Goal: Task Accomplishment & Management: Manage account settings

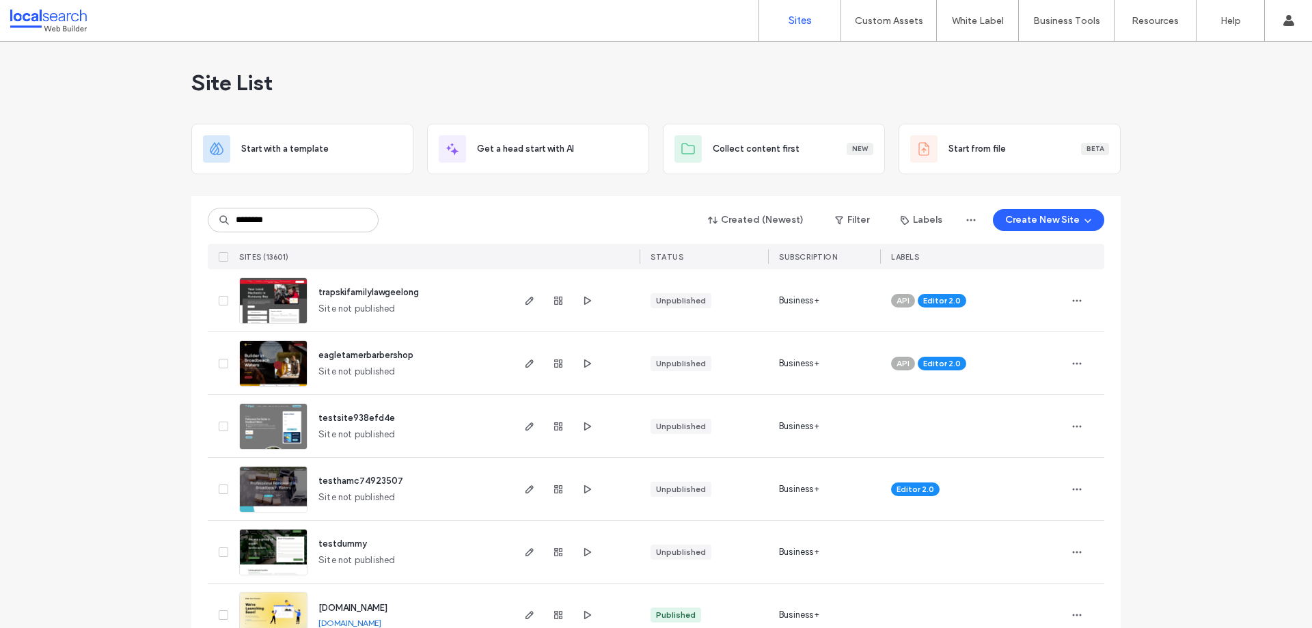
type input "********"
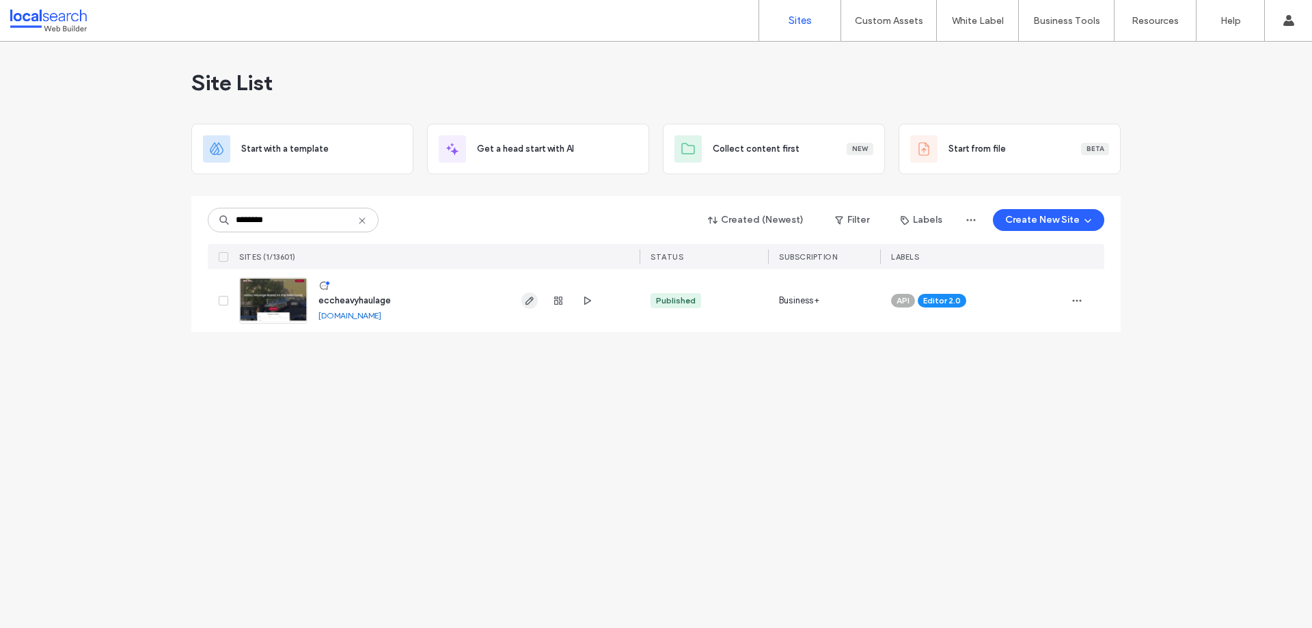
click at [532, 299] on icon "button" at bounding box center [529, 300] width 11 height 11
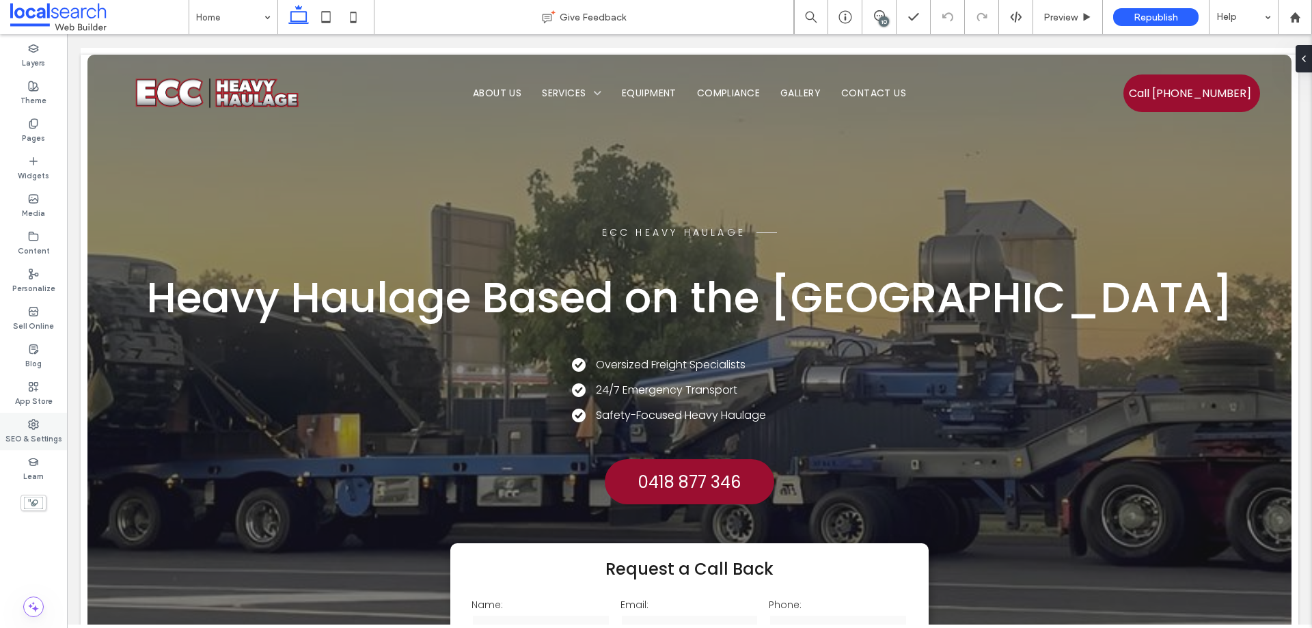
click at [39, 414] on div "SEO & Settings" at bounding box center [33, 432] width 67 height 38
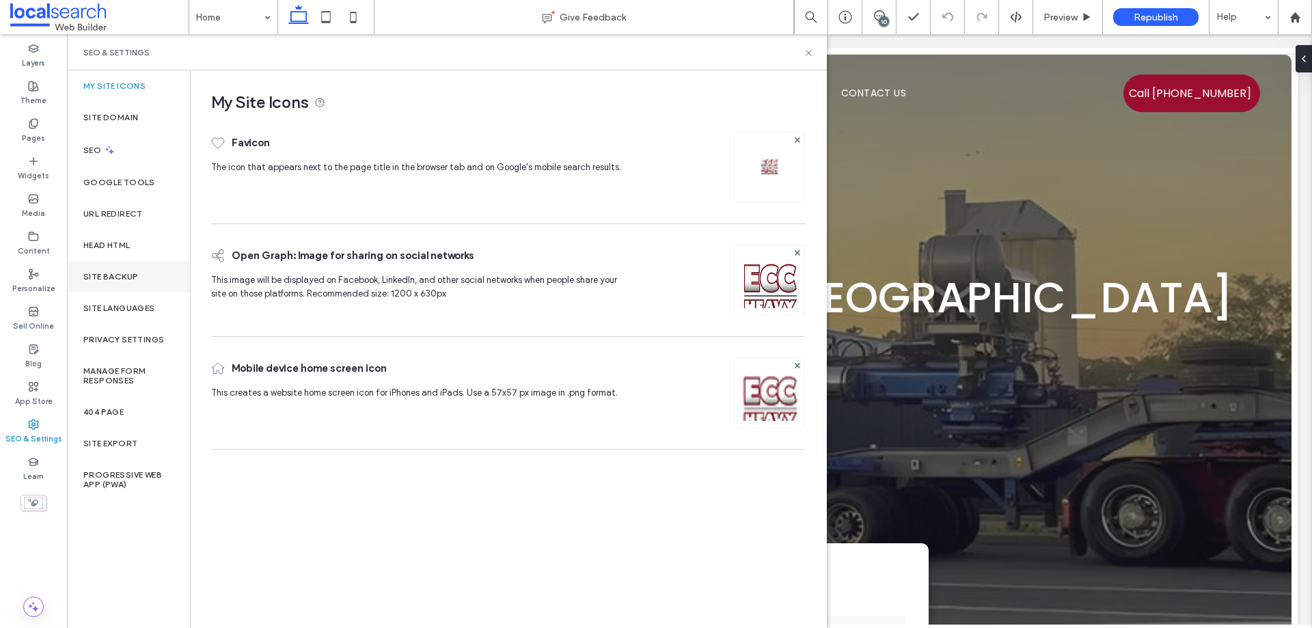
click at [128, 286] on div "Site Backup" at bounding box center [128, 276] width 123 height 31
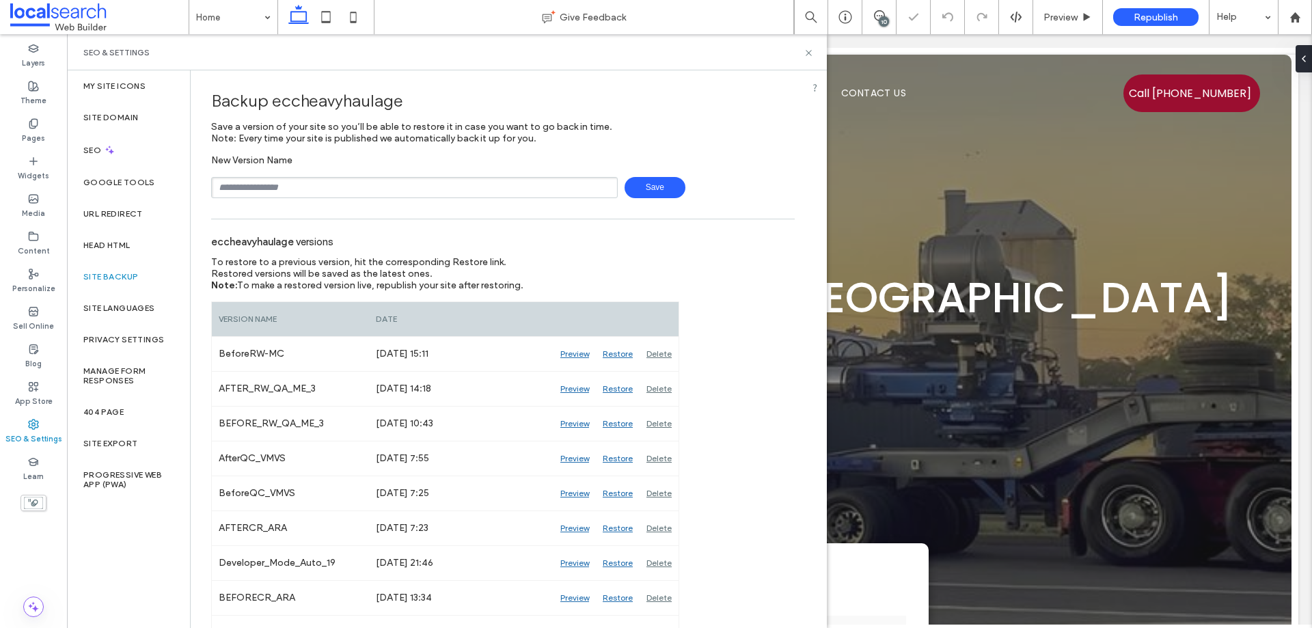
click at [339, 185] on input "text" at bounding box center [414, 187] width 407 height 21
click at [599, 191] on input "**********" at bounding box center [414, 187] width 407 height 21
click at [649, 187] on span "Save" at bounding box center [655, 187] width 61 height 21
click at [505, 193] on input "**********" at bounding box center [414, 187] width 407 height 21
type input "**********"
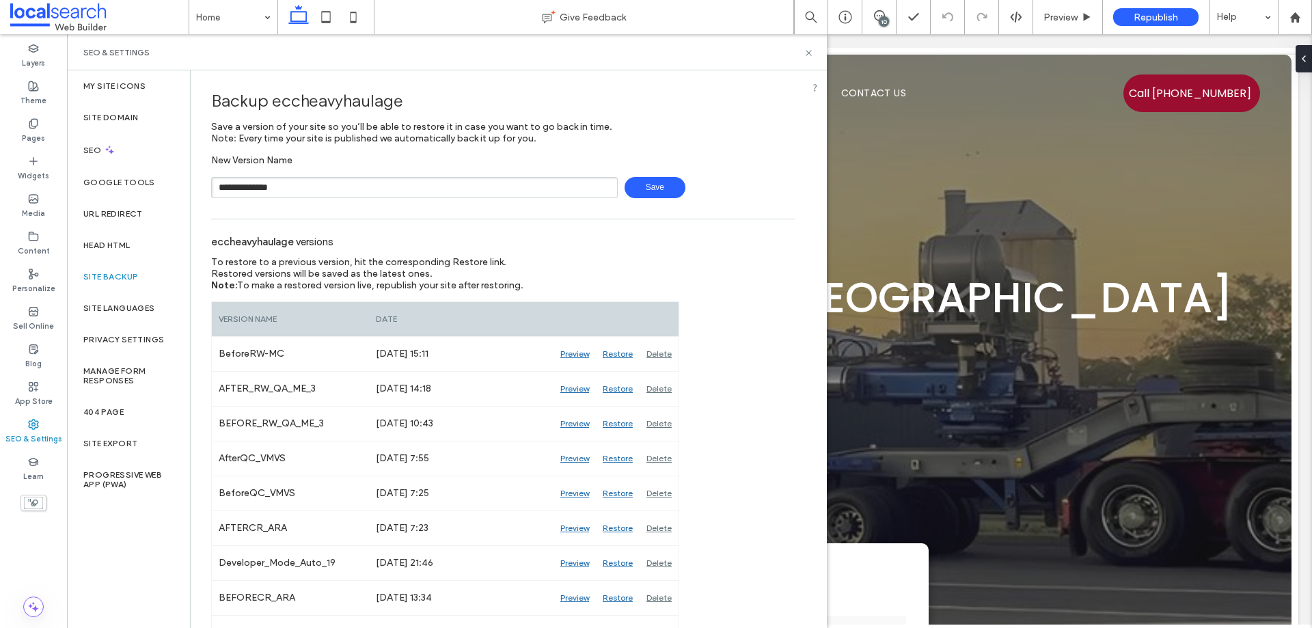
click at [643, 195] on span "Save" at bounding box center [655, 187] width 61 height 21
click at [811, 49] on icon at bounding box center [809, 53] width 10 height 10
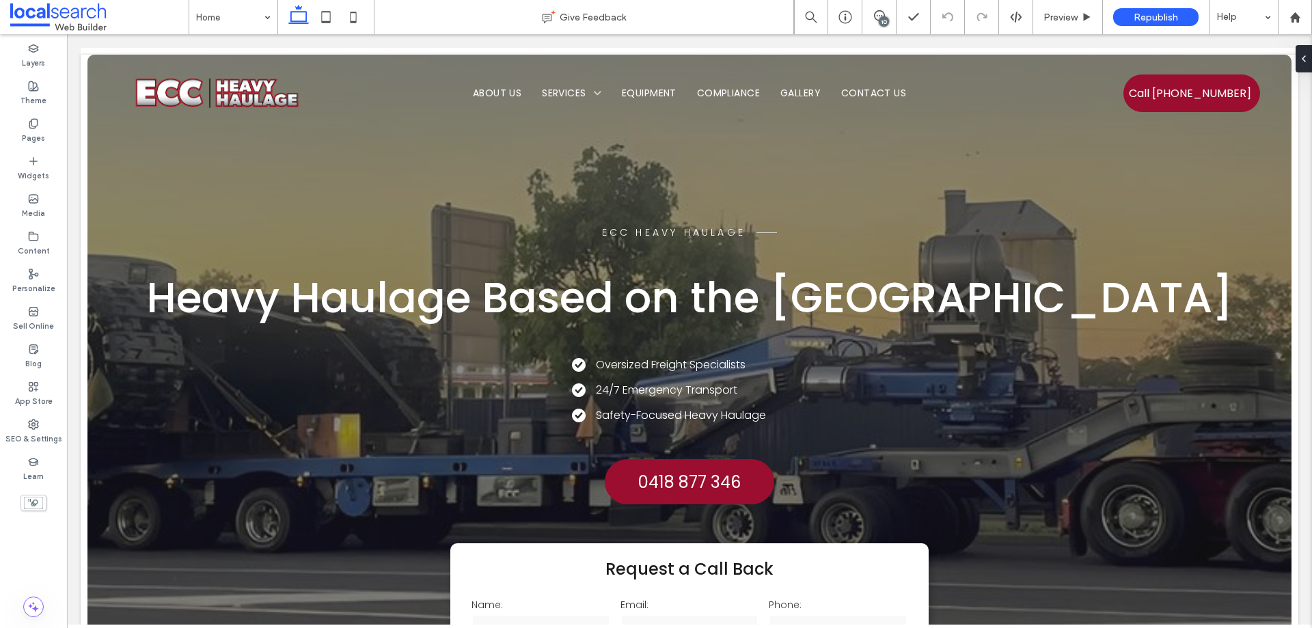
click at [885, 18] on div "10" at bounding box center [884, 21] width 10 height 10
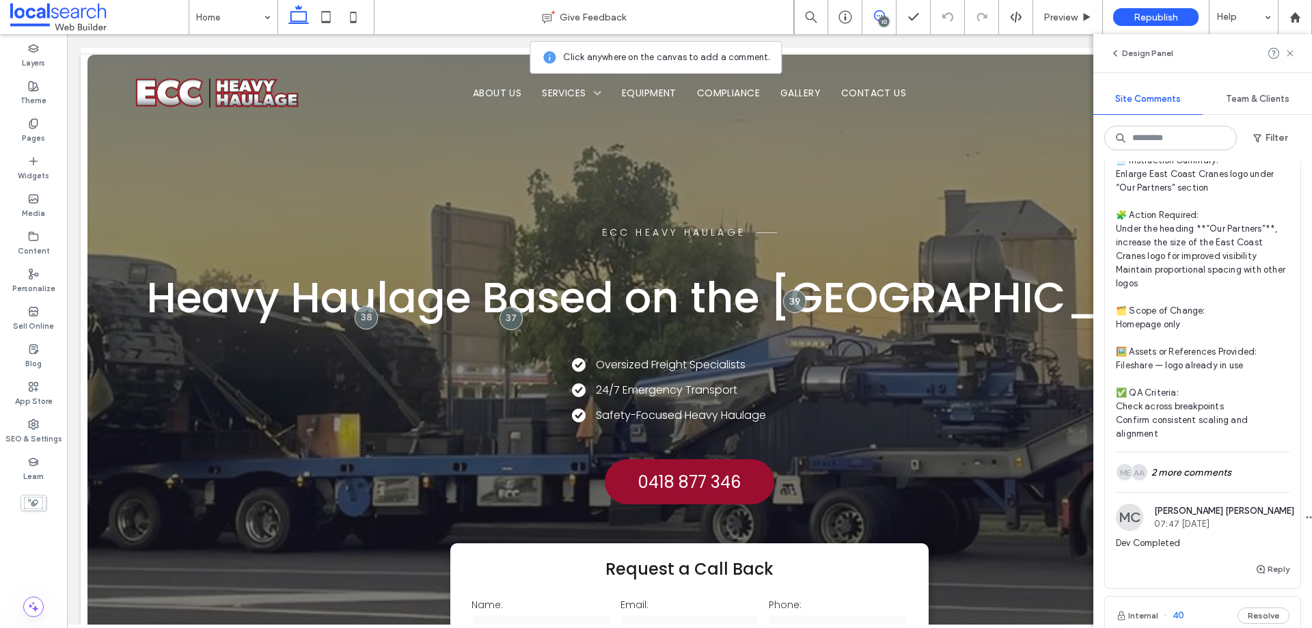
scroll to position [3623, 0]
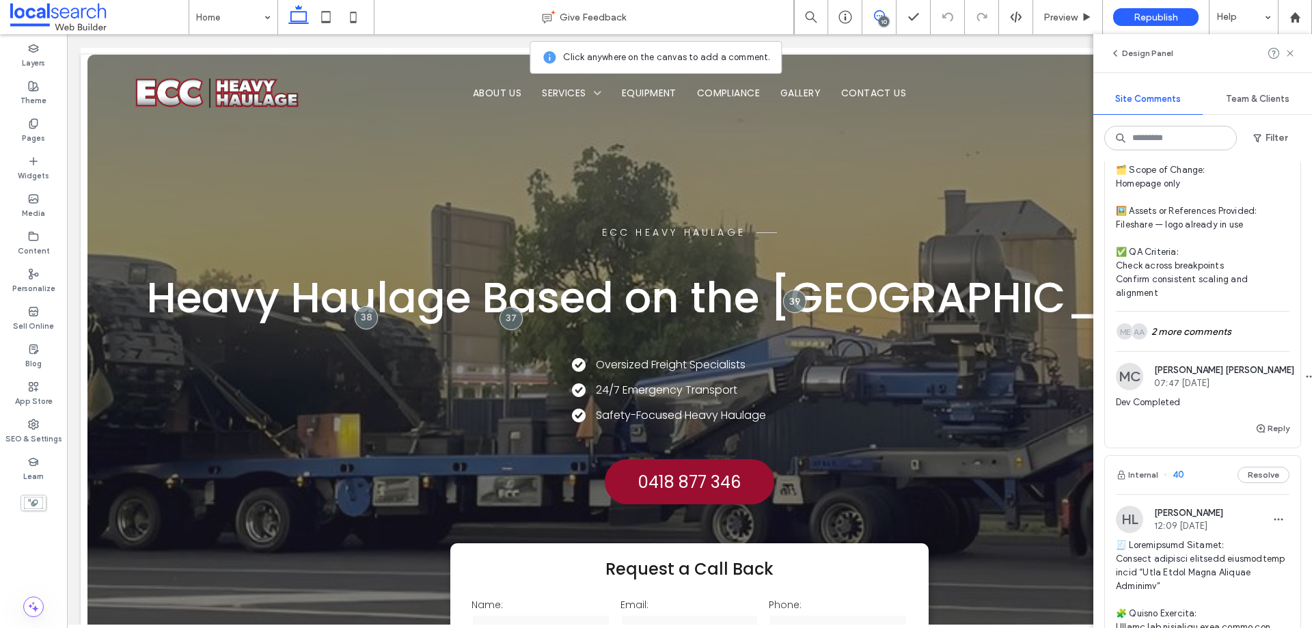
click at [1182, 312] on hr at bounding box center [1203, 311] width 174 height 1
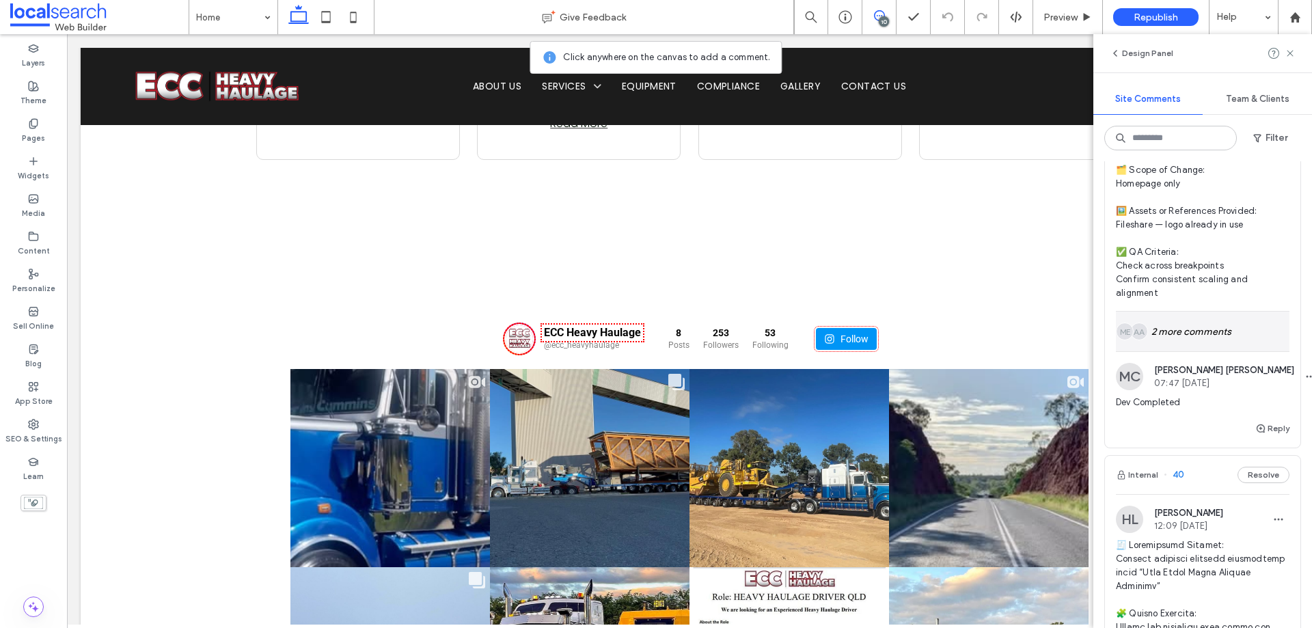
click at [1180, 351] on div "AA ME 2 more comments" at bounding box center [1203, 332] width 174 height 40
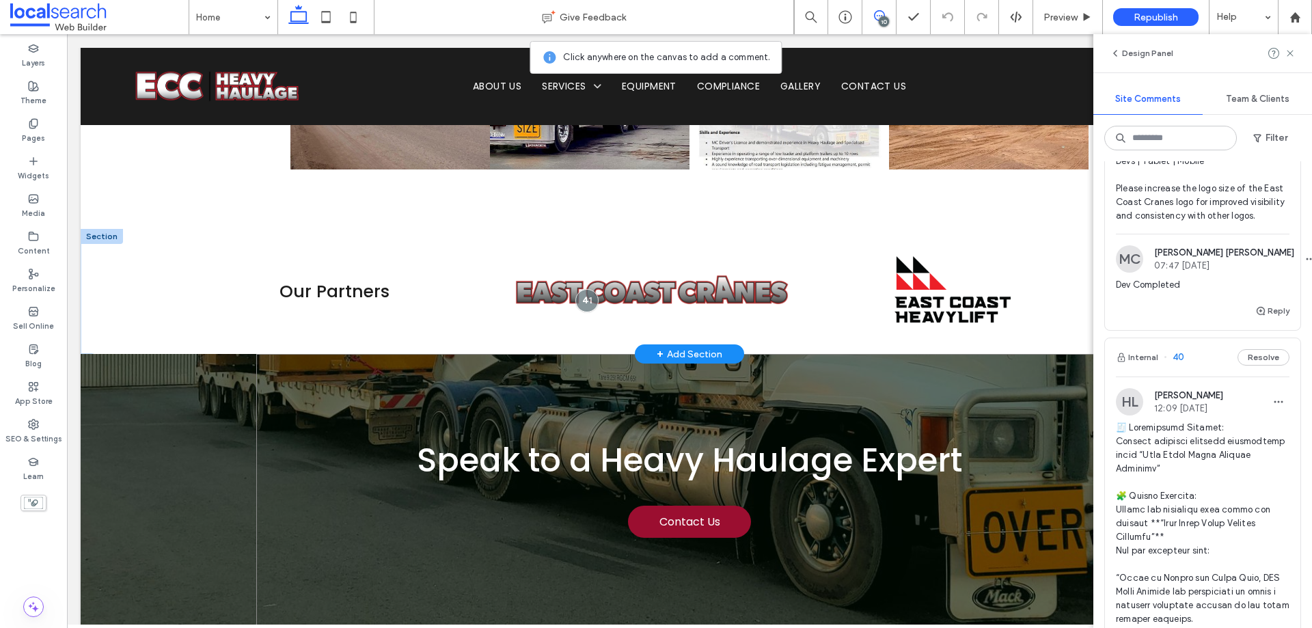
scroll to position [3994, 0]
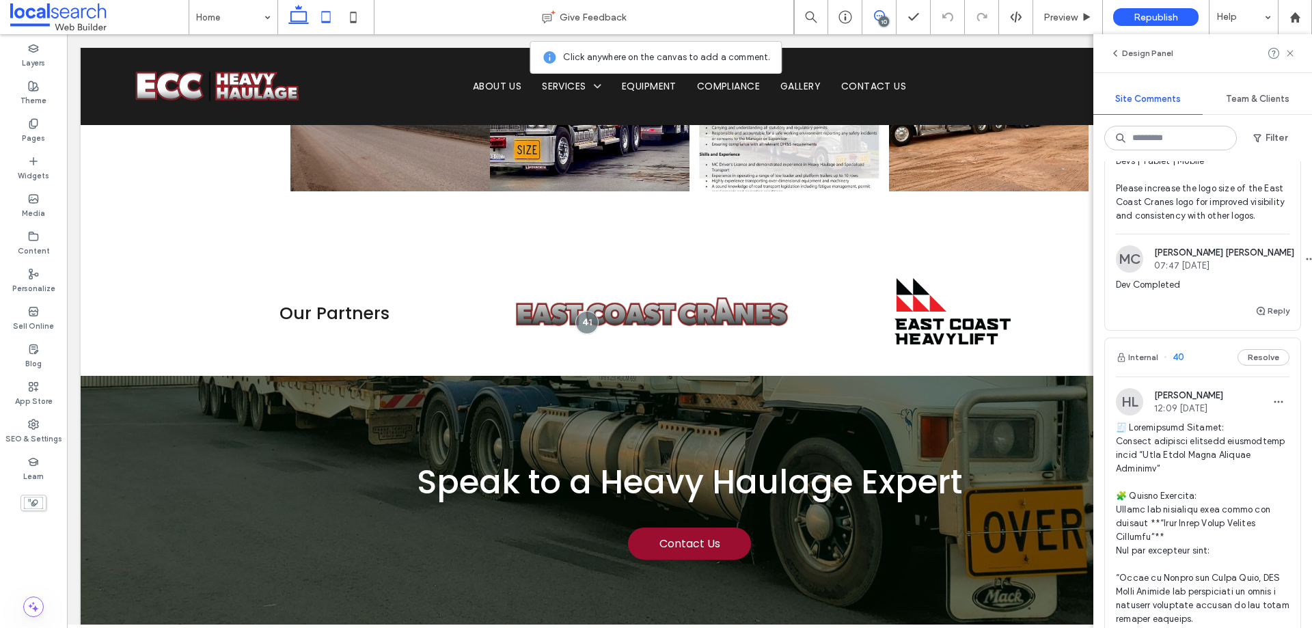
click at [323, 16] on icon at bounding box center [325, 16] width 27 height 27
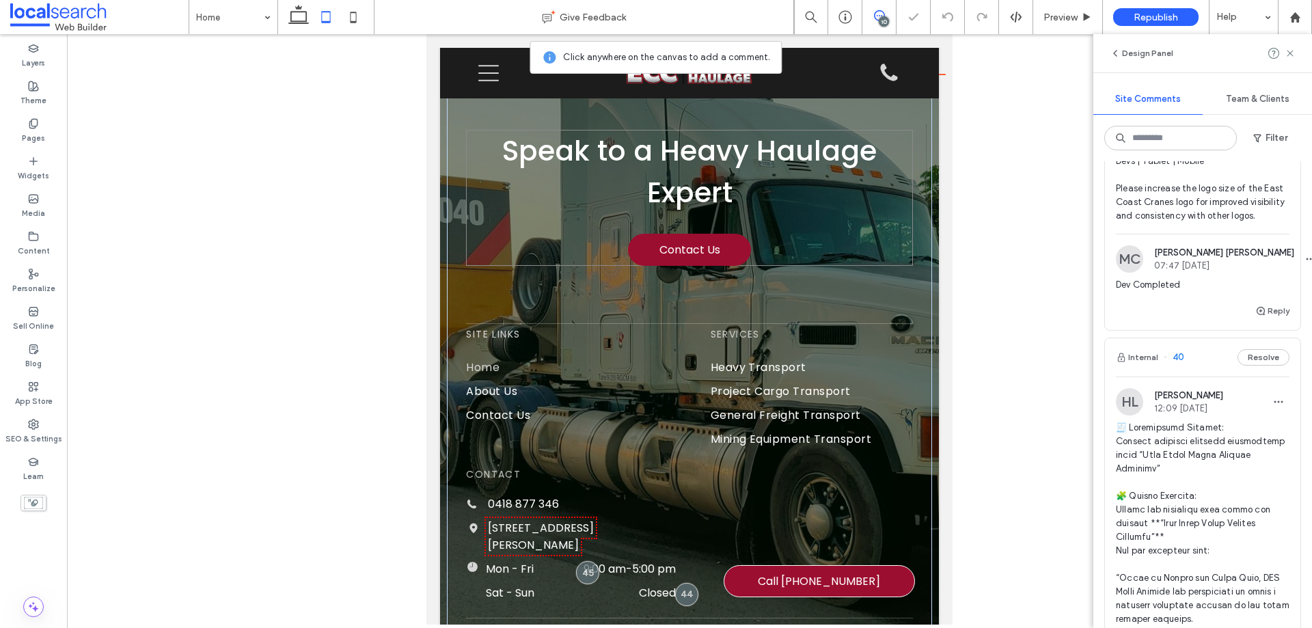
scroll to position [3867, 0]
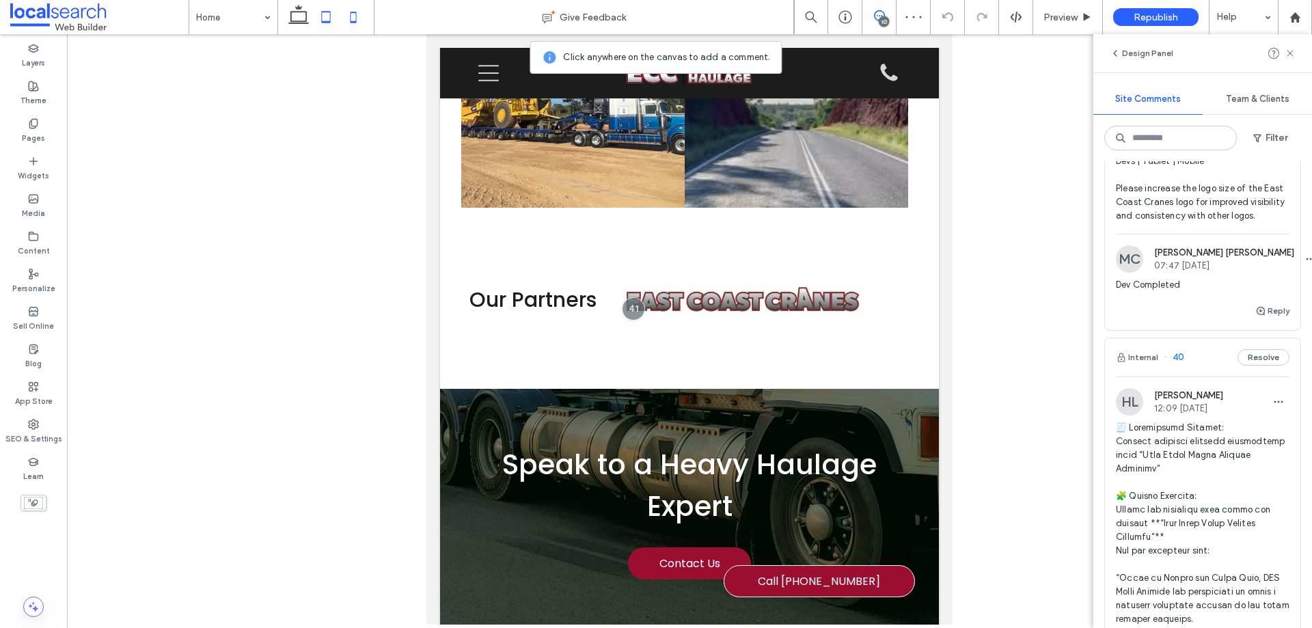
click at [354, 7] on icon at bounding box center [353, 16] width 27 height 27
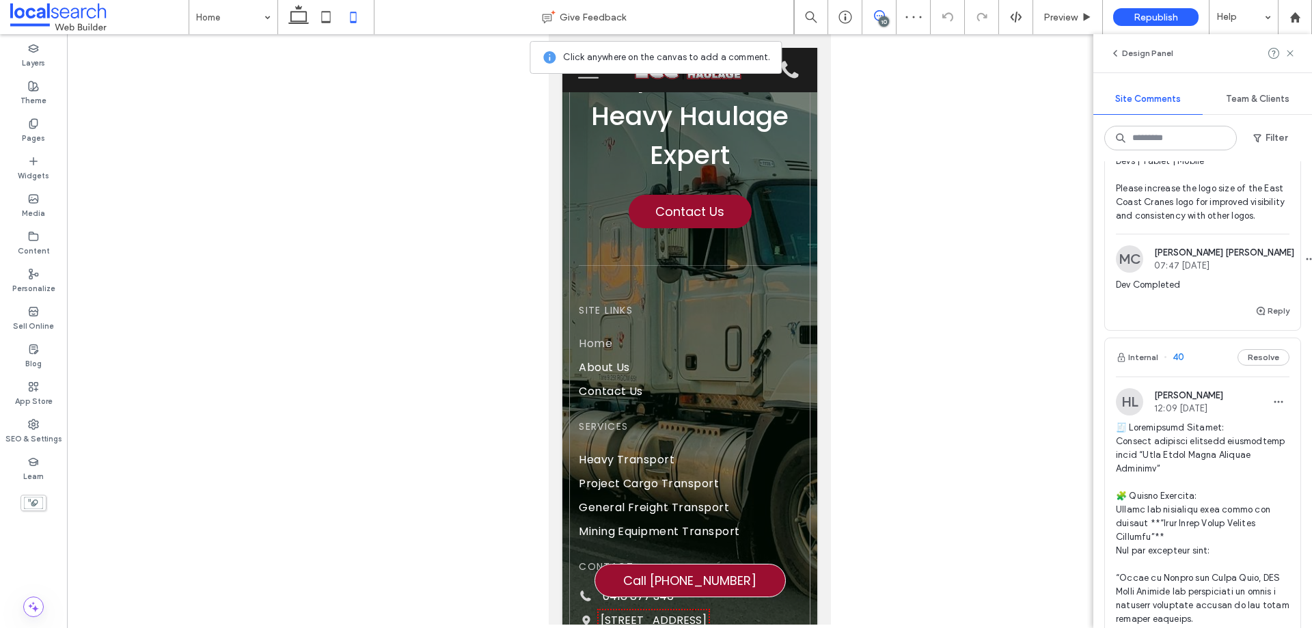
scroll to position [4271, 0]
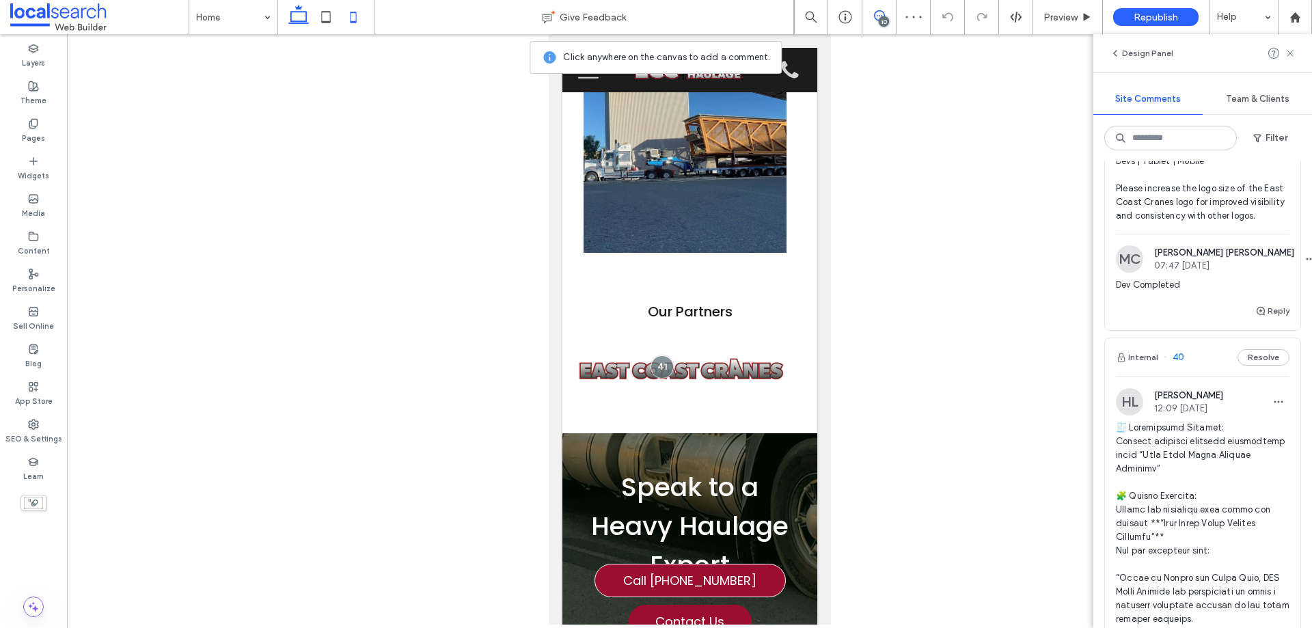
click at [307, 13] on use at bounding box center [298, 14] width 21 height 19
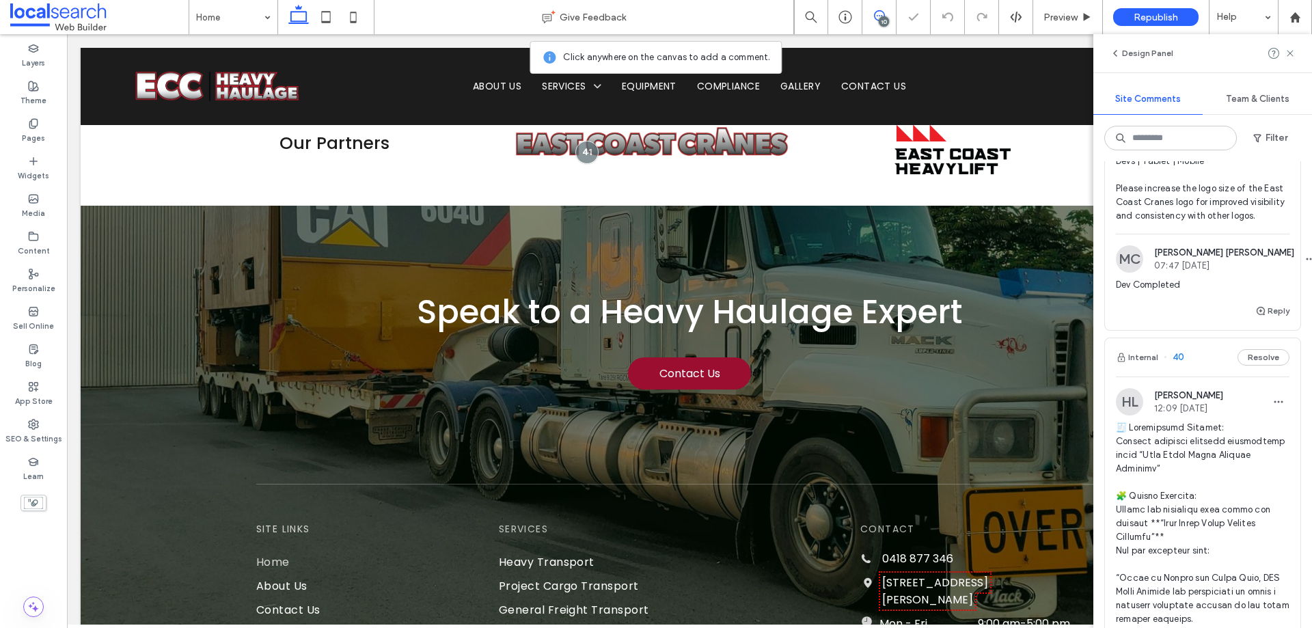
scroll to position [4108, 0]
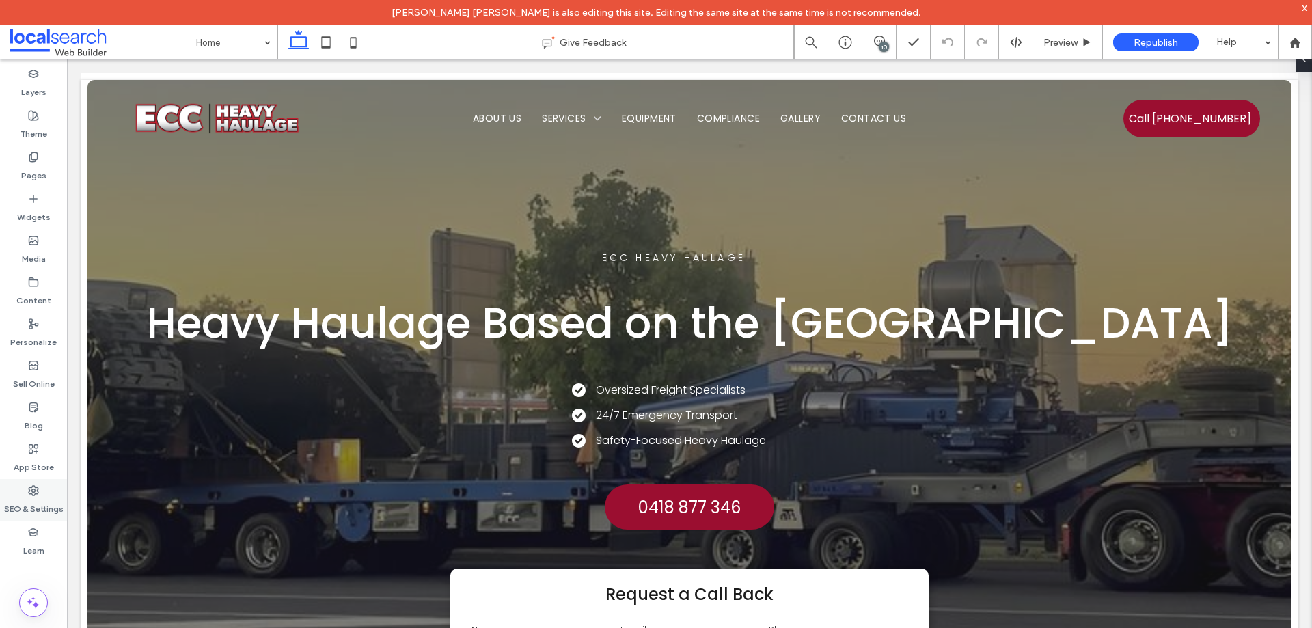
click at [33, 502] on label "SEO & Settings" at bounding box center [33, 505] width 59 height 19
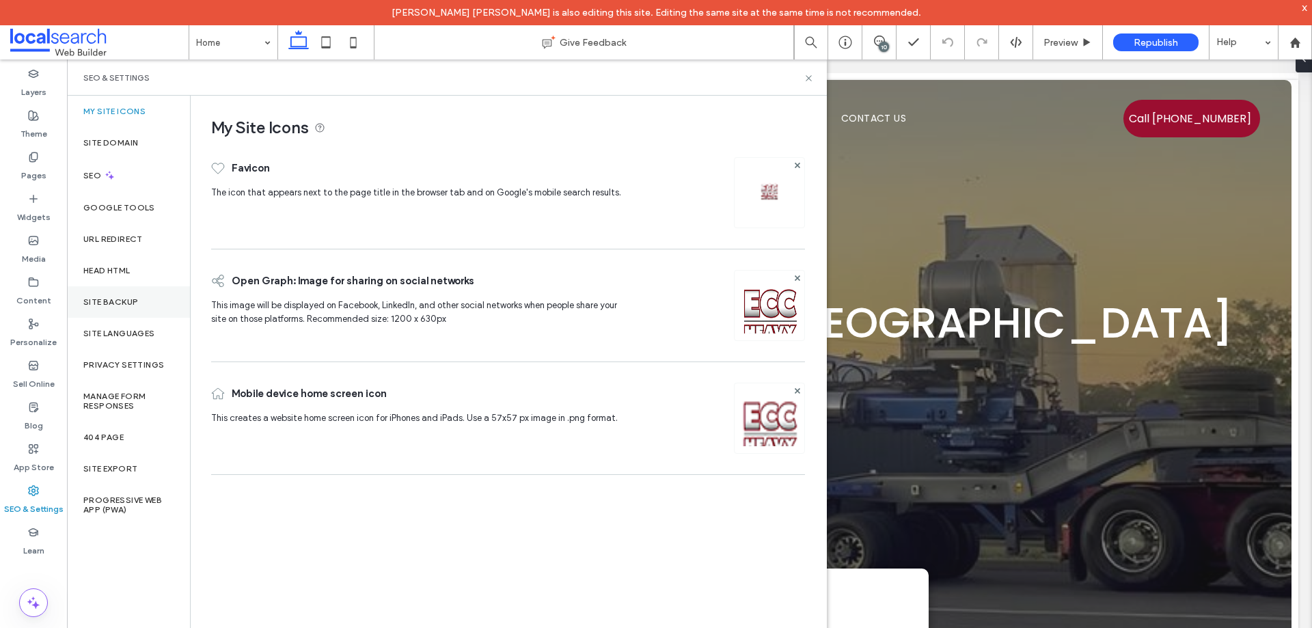
click at [125, 306] on label "Site Backup" at bounding box center [110, 302] width 55 height 10
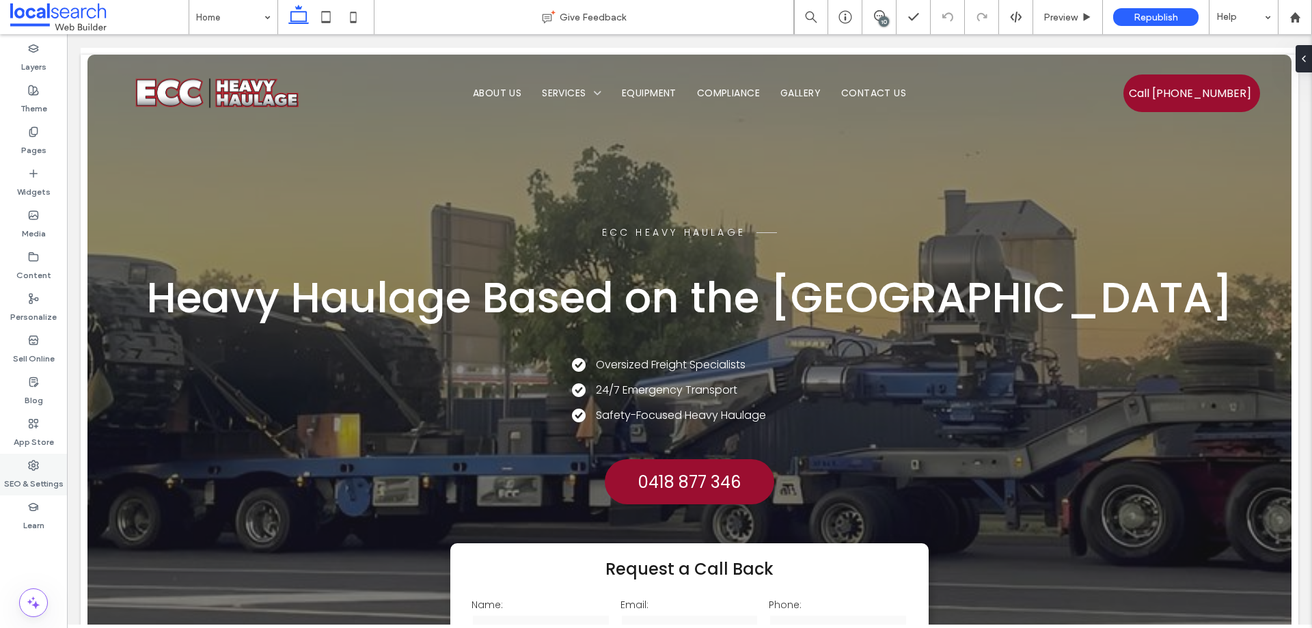
click at [27, 491] on div "SEO & Settings" at bounding box center [33, 475] width 67 height 42
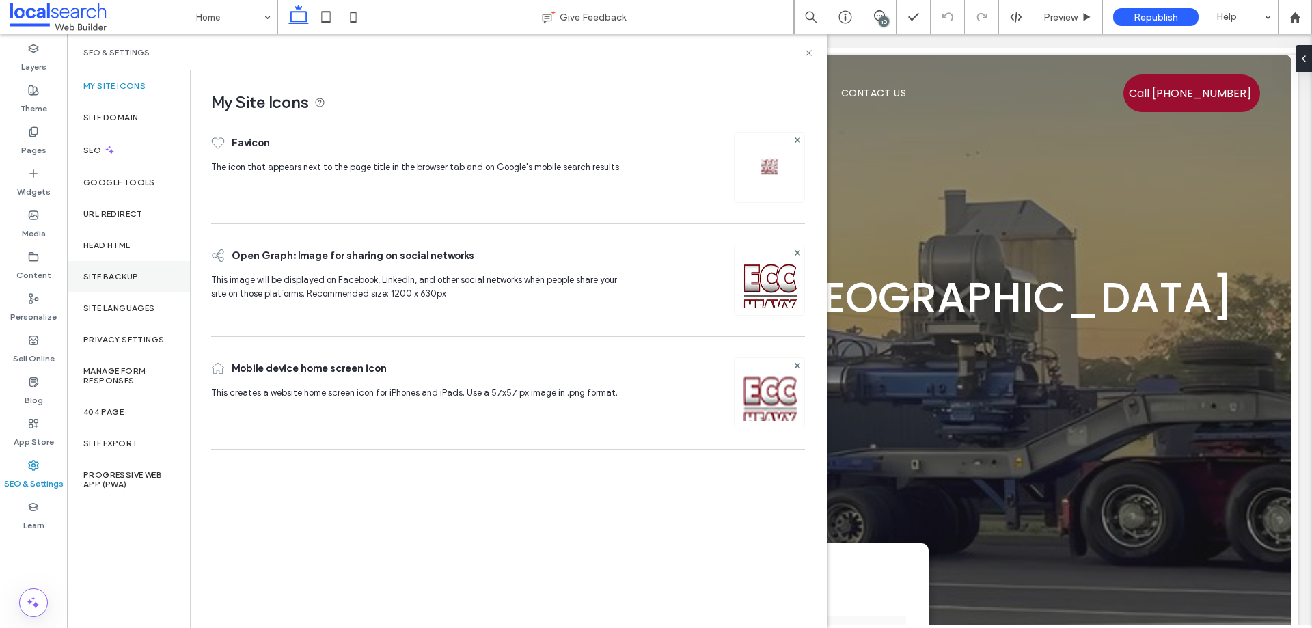
click at [127, 275] on label "Site Backup" at bounding box center [110, 277] width 55 height 10
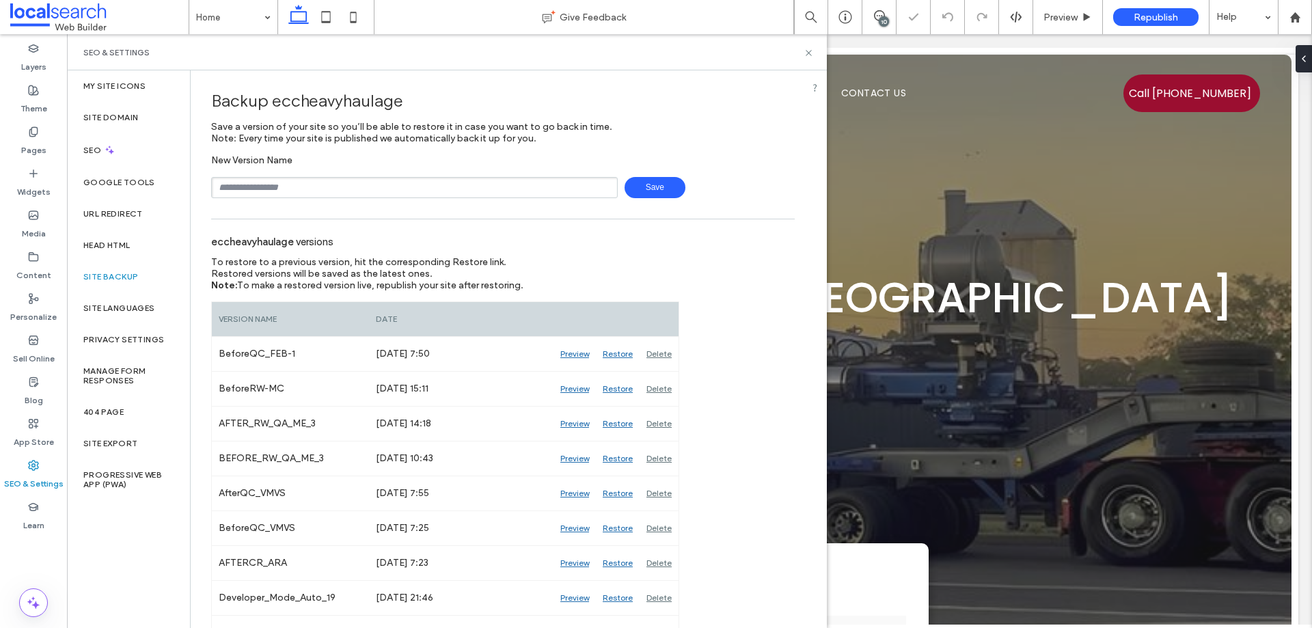
drag, startPoint x: 356, startPoint y: 183, endPoint x: 340, endPoint y: 196, distance: 20.9
click at [356, 183] on input "text" at bounding box center [414, 187] width 407 height 21
type input "**********"
click at [631, 187] on span "Save" at bounding box center [655, 187] width 61 height 21
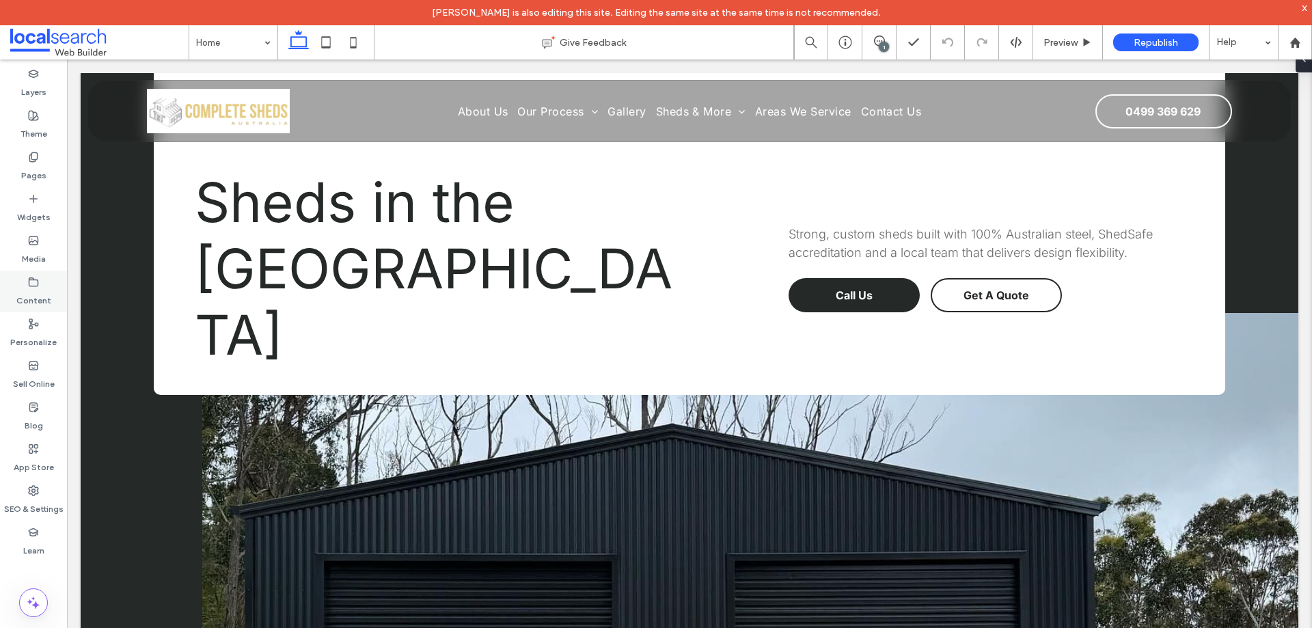
click at [28, 288] on label "Content" at bounding box center [33, 297] width 35 height 19
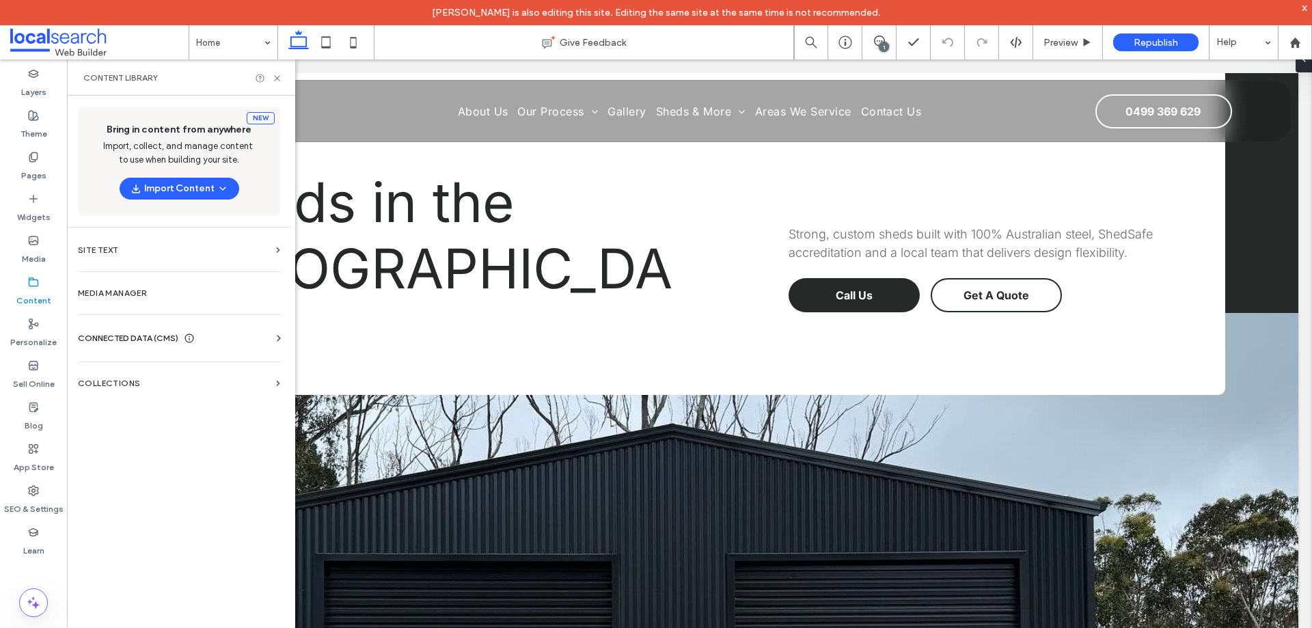
click at [144, 329] on div "CONNECTED DATA (CMS) Business Info Business Text Business Images Find and Repla…" at bounding box center [179, 339] width 224 height 36
click at [145, 334] on span "CONNECTED DATA (CMS)" at bounding box center [128, 339] width 100 height 14
click at [179, 368] on label "Business Info" at bounding box center [182, 372] width 186 height 10
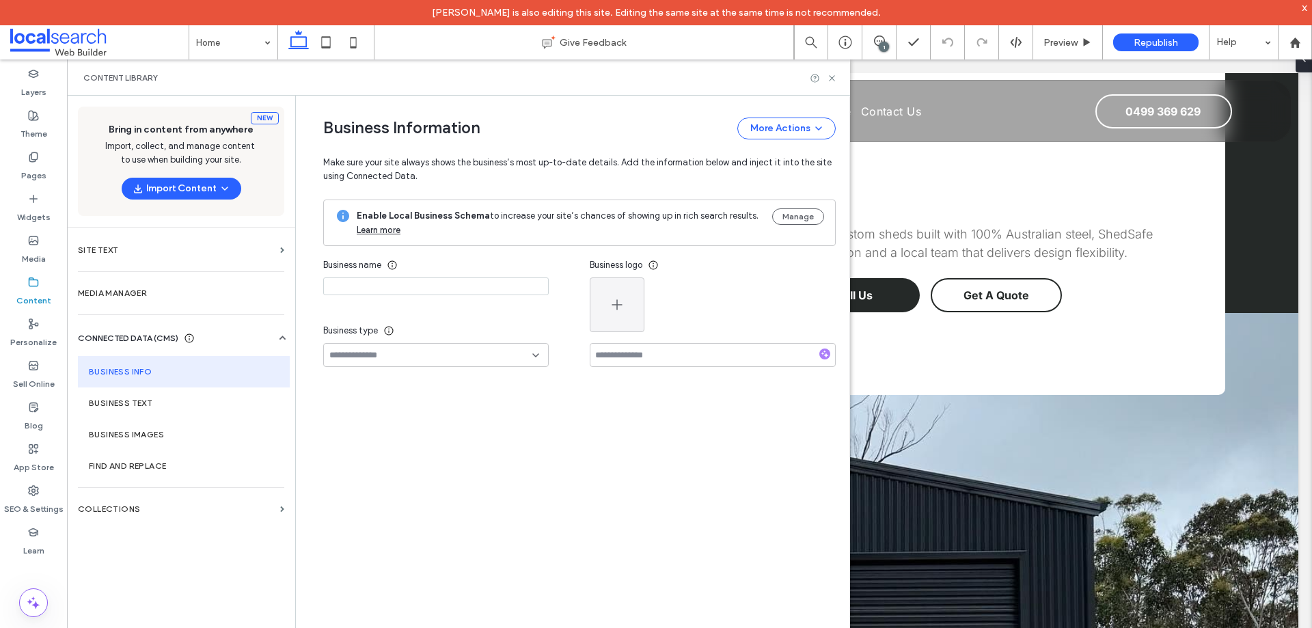
type input "**********"
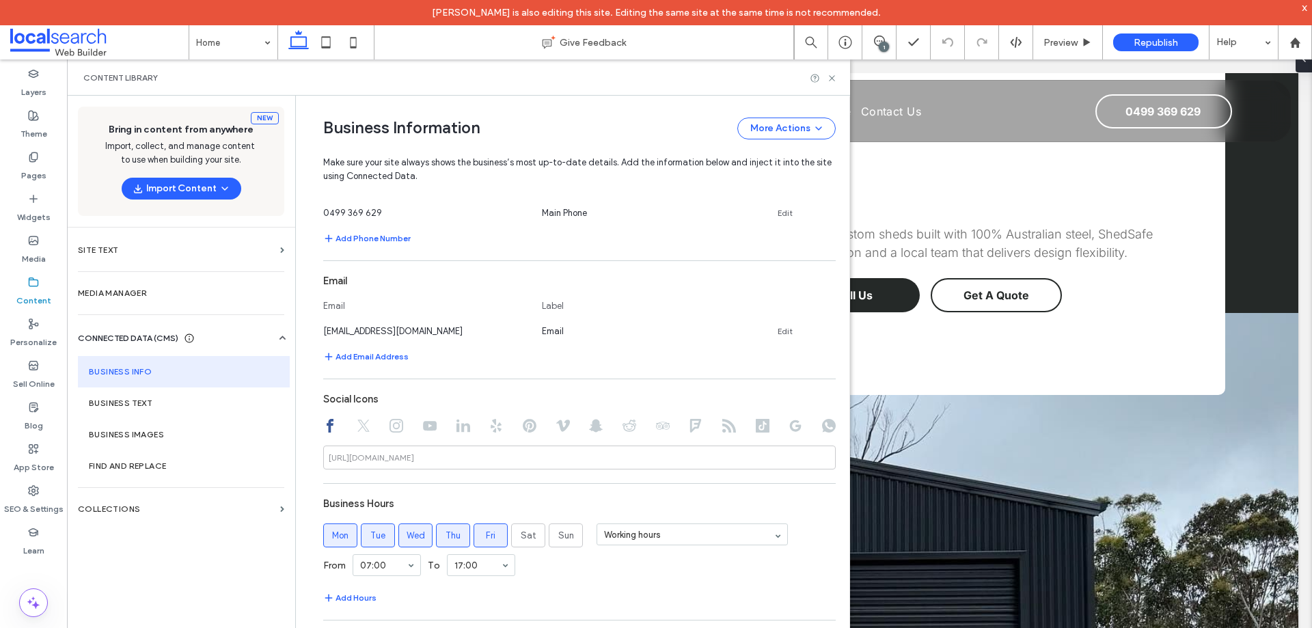
scroll to position [752, 0]
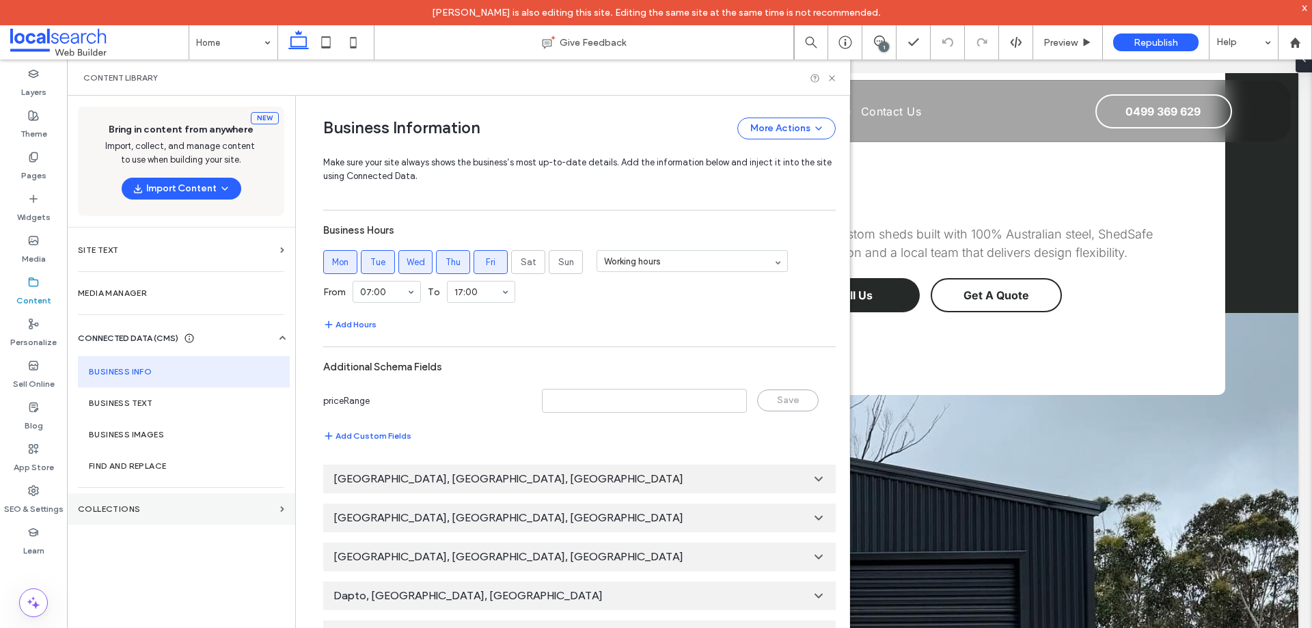
drag, startPoint x: 159, startPoint y: 515, endPoint x: 152, endPoint y: 509, distance: 10.2
click at [160, 515] on section "Collections" at bounding box center [181, 509] width 228 height 31
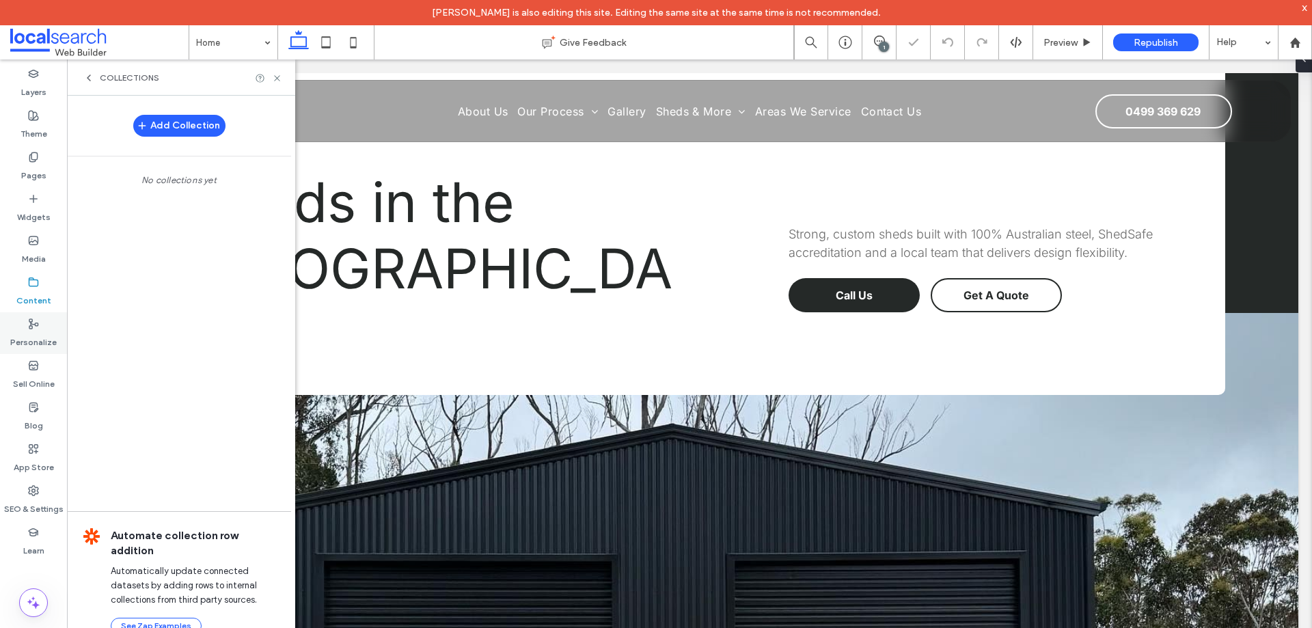
click at [33, 336] on label "Personalize" at bounding box center [33, 338] width 46 height 19
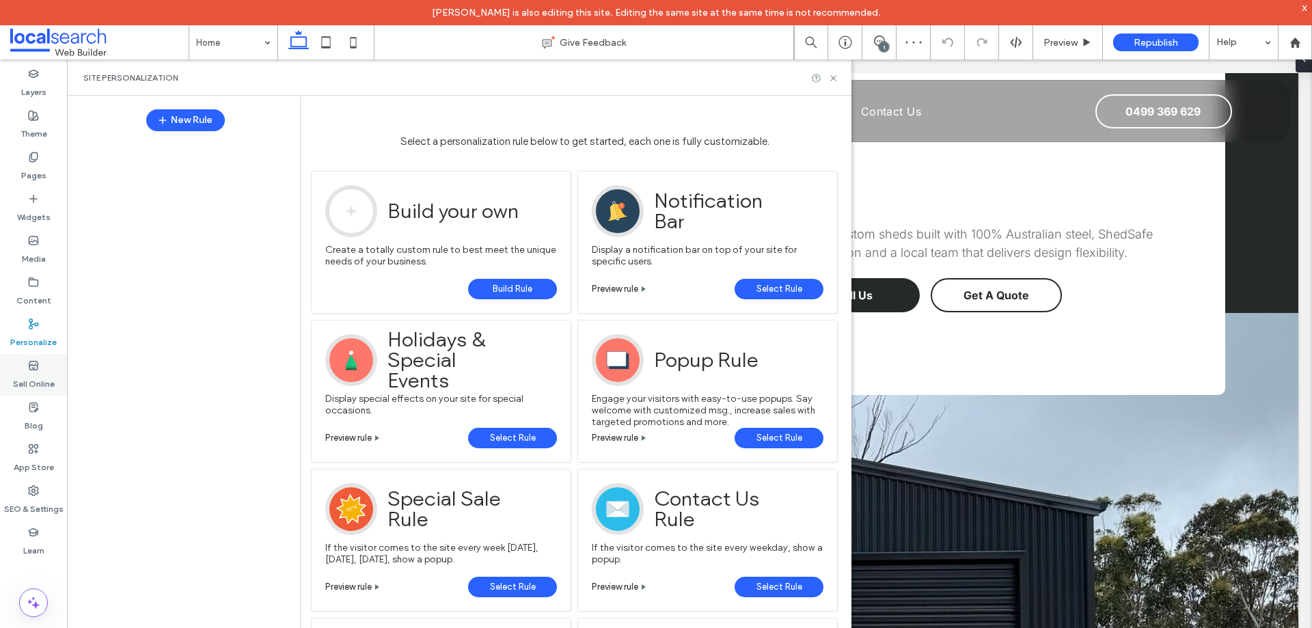
click at [40, 370] on div "Sell Online" at bounding box center [33, 375] width 67 height 42
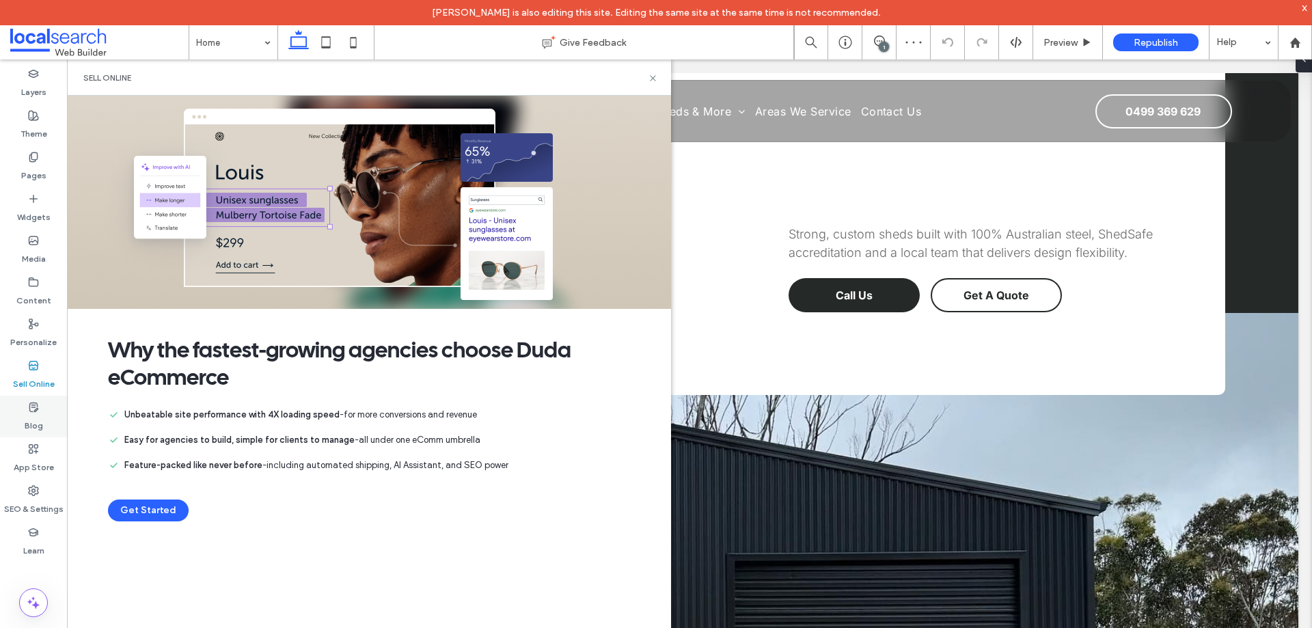
click at [42, 405] on div "Blog" at bounding box center [33, 417] width 67 height 42
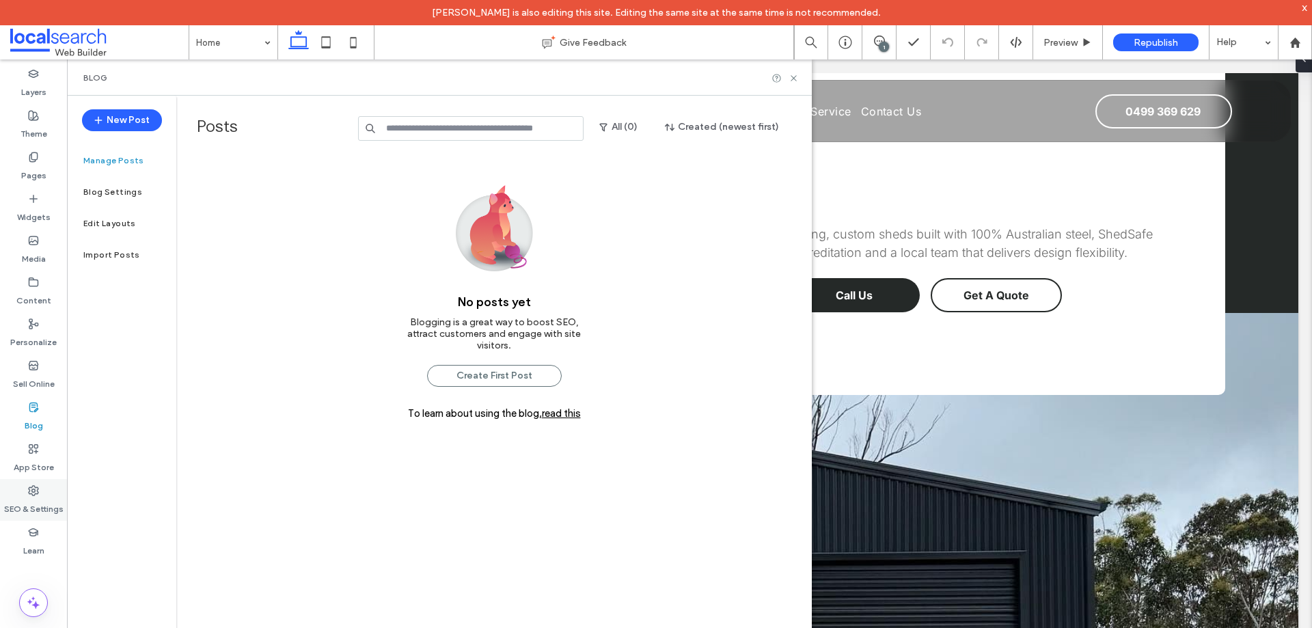
click at [31, 496] on label "SEO & Settings" at bounding box center [33, 505] width 59 height 19
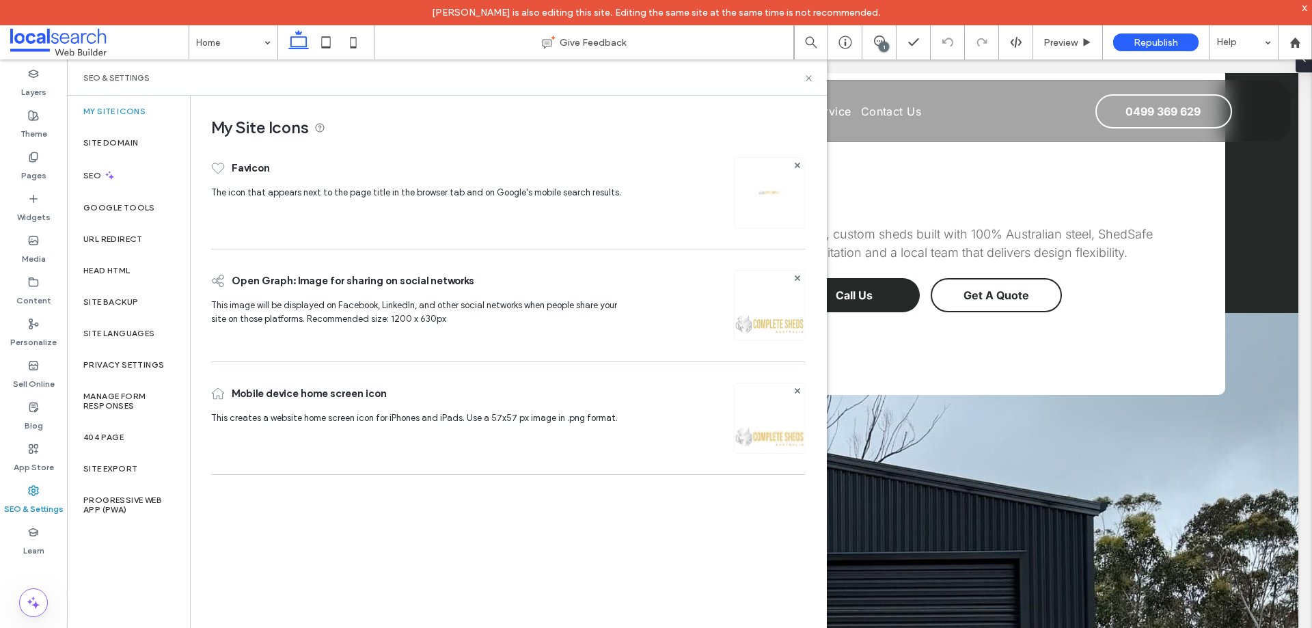
scroll to position [0, 0]
click at [144, 140] on div "Site Domain" at bounding box center [128, 142] width 123 height 31
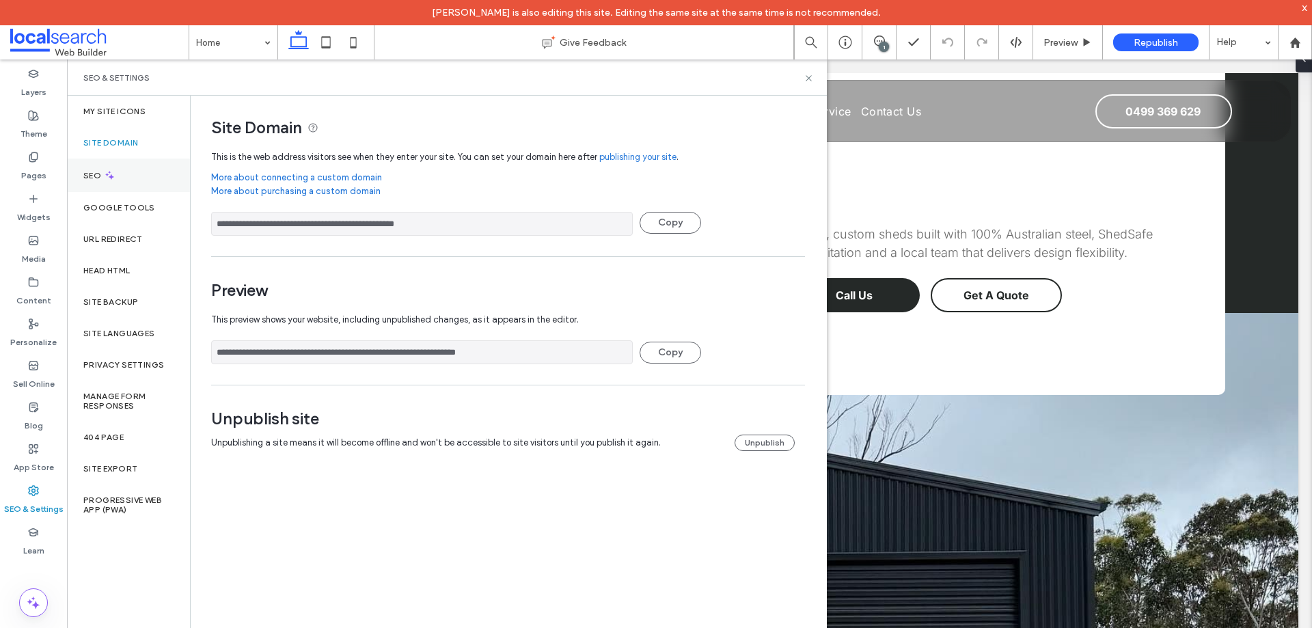
click at [129, 167] on div "SEO" at bounding box center [128, 175] width 123 height 33
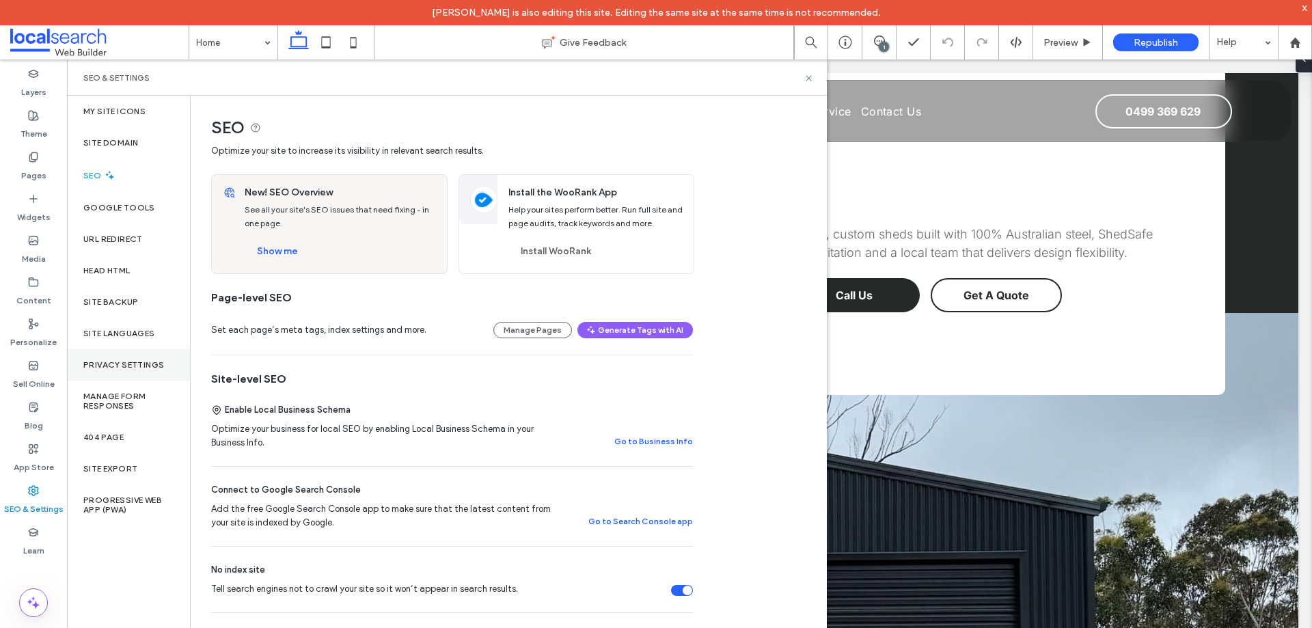
click at [146, 373] on div "Privacy Settings" at bounding box center [128, 364] width 123 height 31
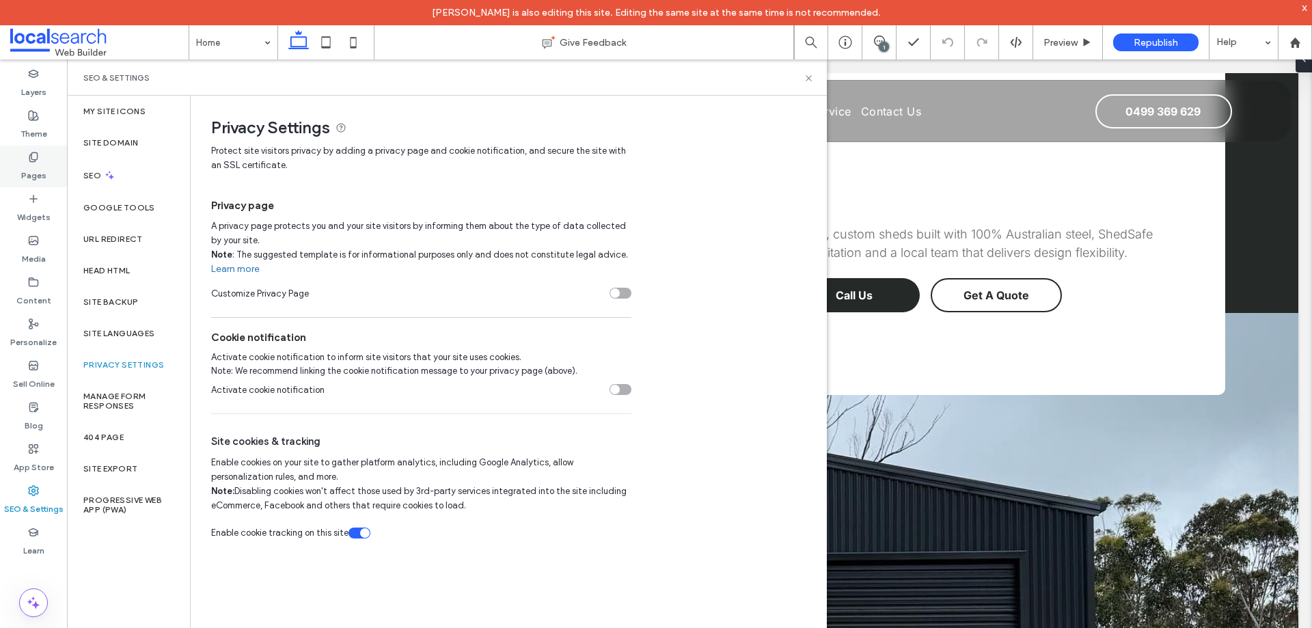
click at [44, 151] on div "Pages" at bounding box center [33, 167] width 67 height 42
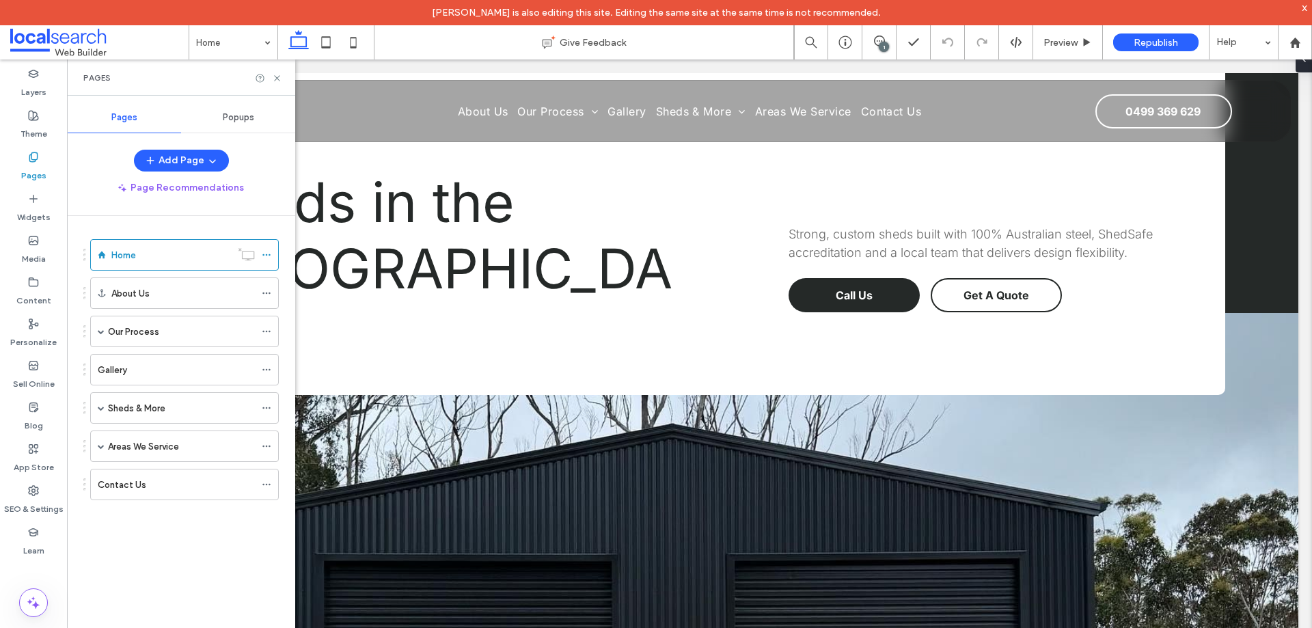
click at [233, 120] on span "Popups" at bounding box center [238, 117] width 31 height 11
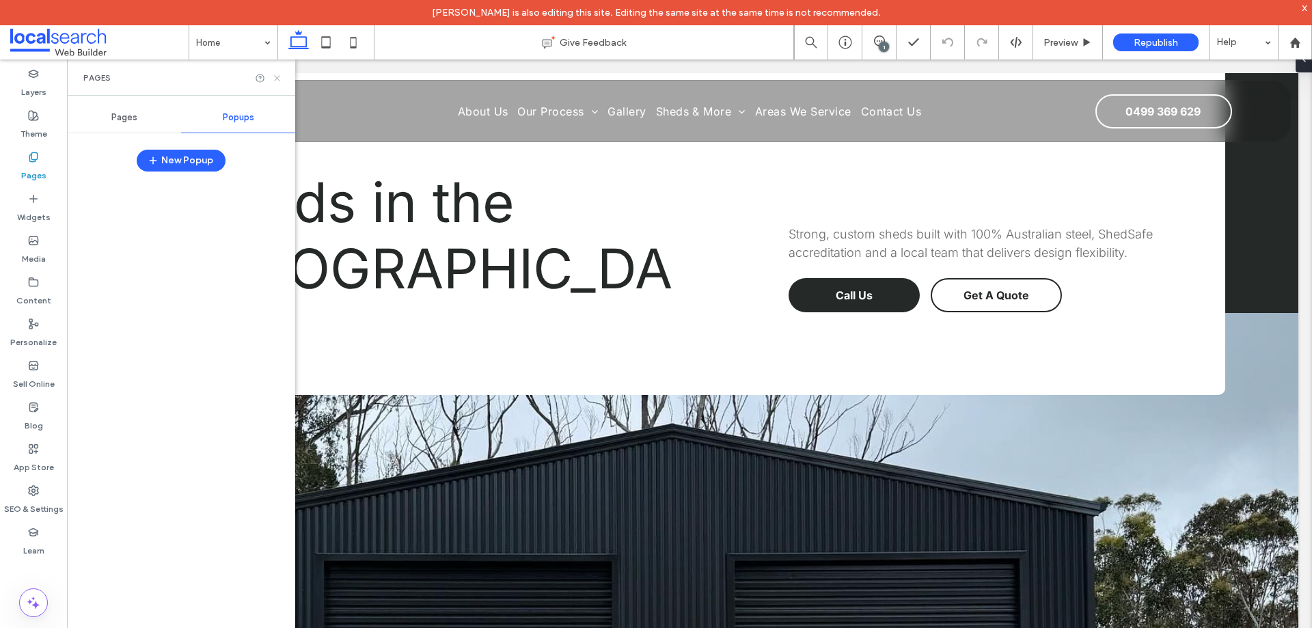
drag, startPoint x: 280, startPoint y: 81, endPoint x: 211, endPoint y: 24, distance: 89.8
click at [280, 81] on icon at bounding box center [277, 78] width 10 height 10
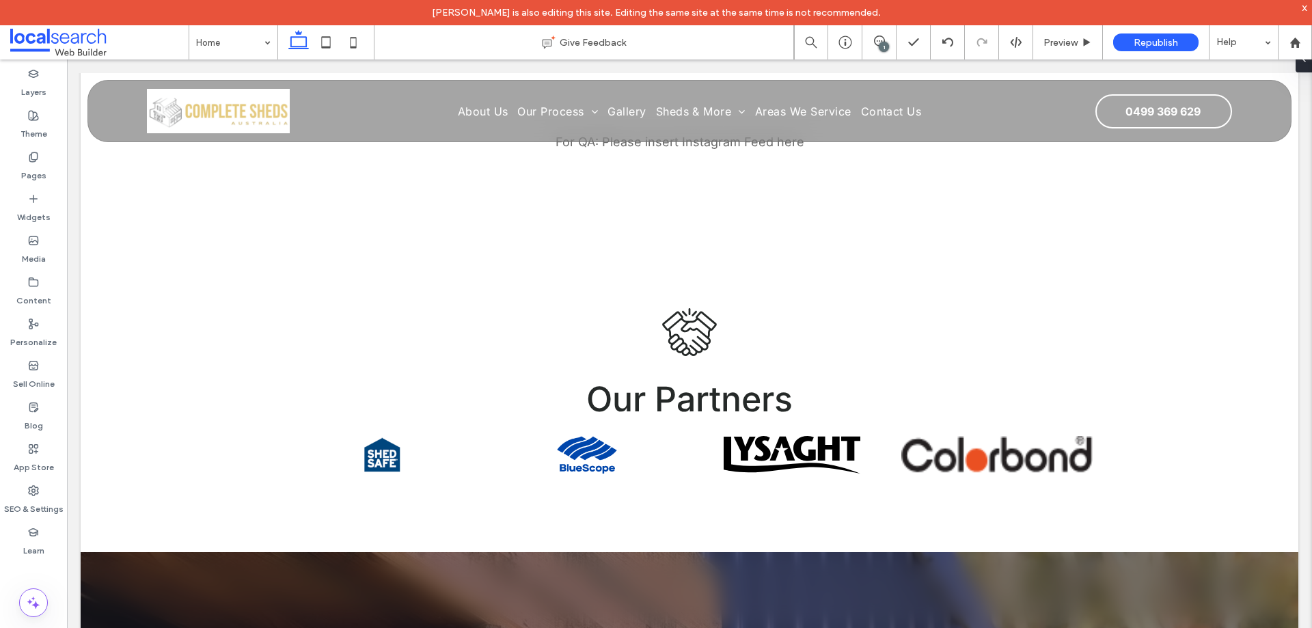
scroll to position [3952, 0]
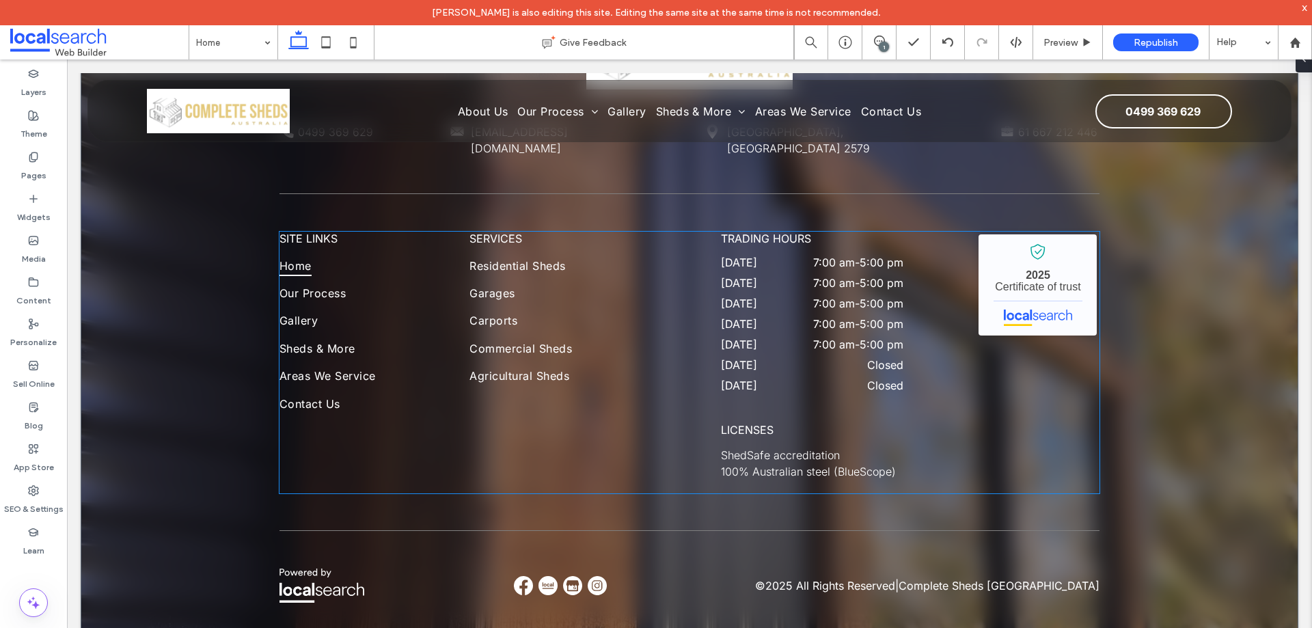
click at [762, 465] on span "100% Australian steel (BlueScope)" at bounding box center [808, 472] width 175 height 14
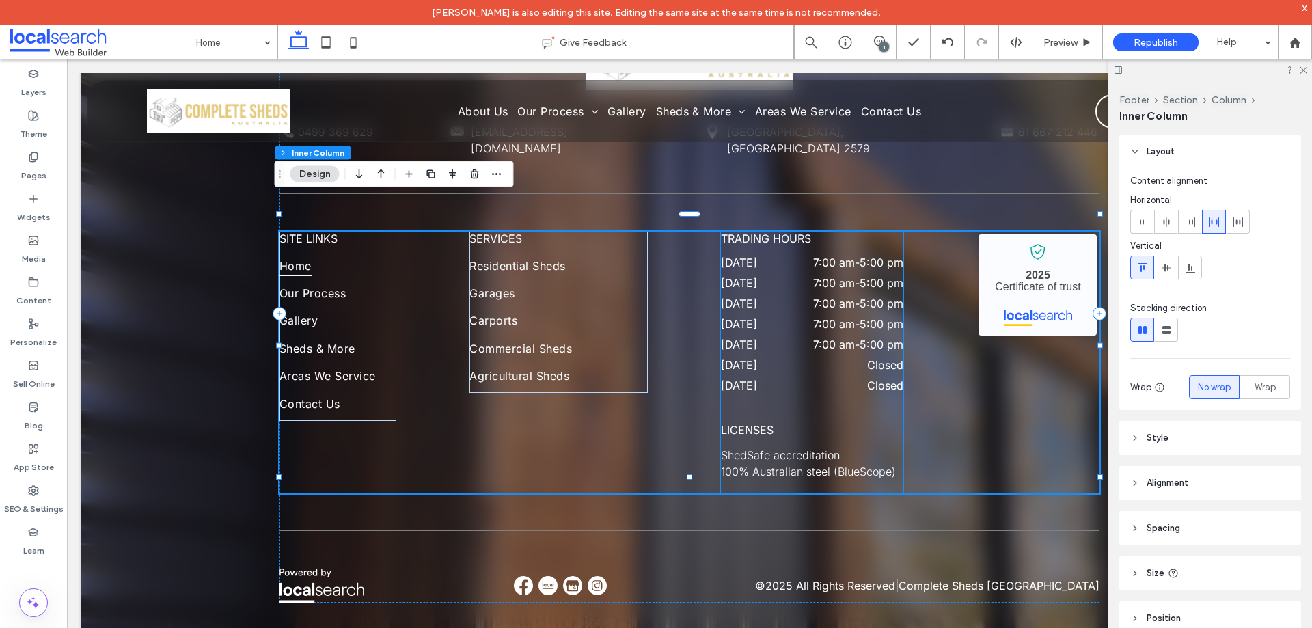
click at [785, 448] on link "ShedSafe accreditation" at bounding box center [780, 455] width 119 height 14
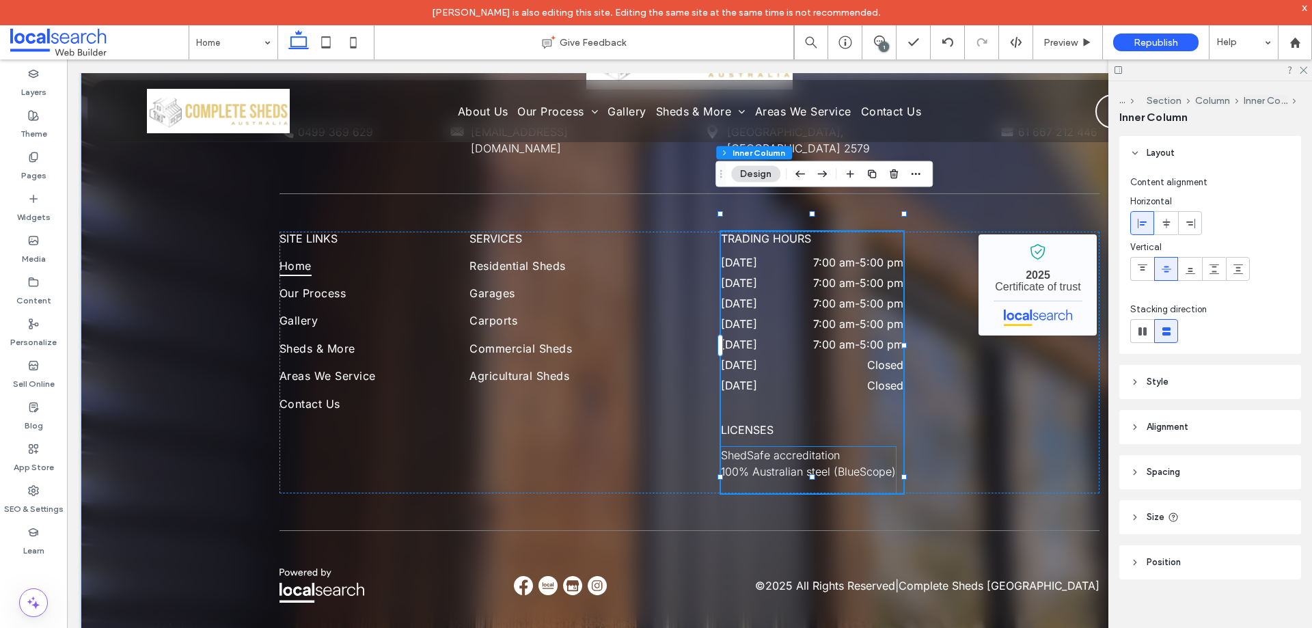
click at [783, 448] on link "ShedSafe accreditation" at bounding box center [780, 455] width 119 height 14
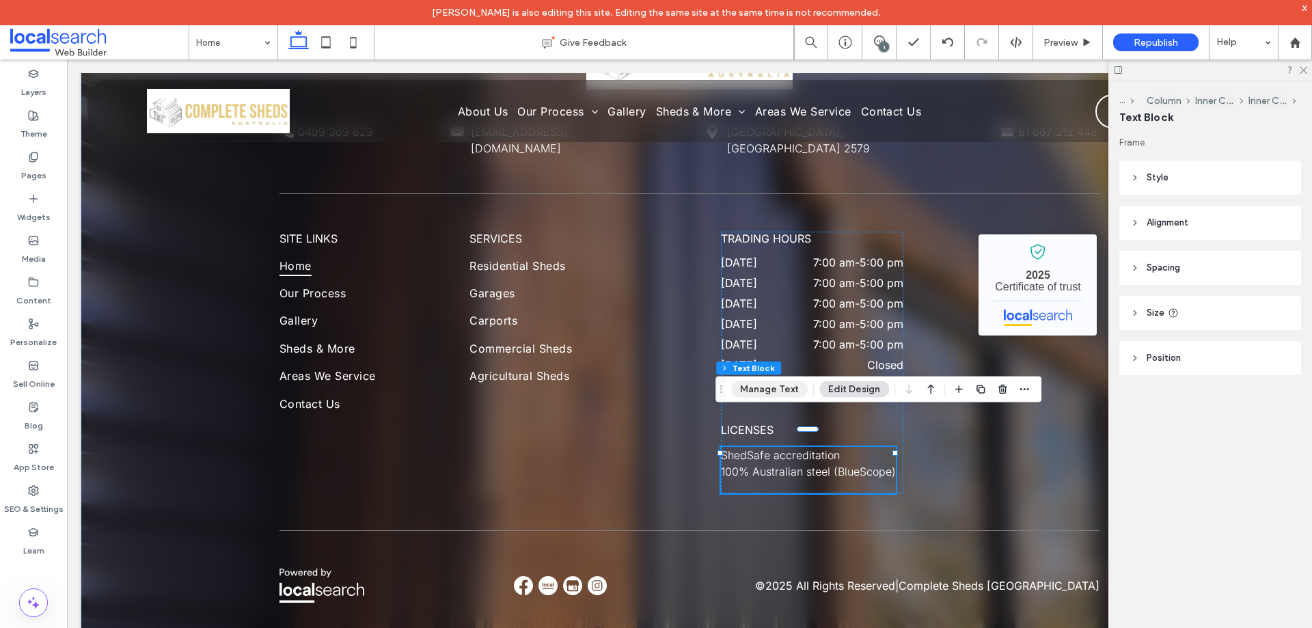
click at [775, 390] on button "Manage Text" at bounding box center [769, 389] width 77 height 16
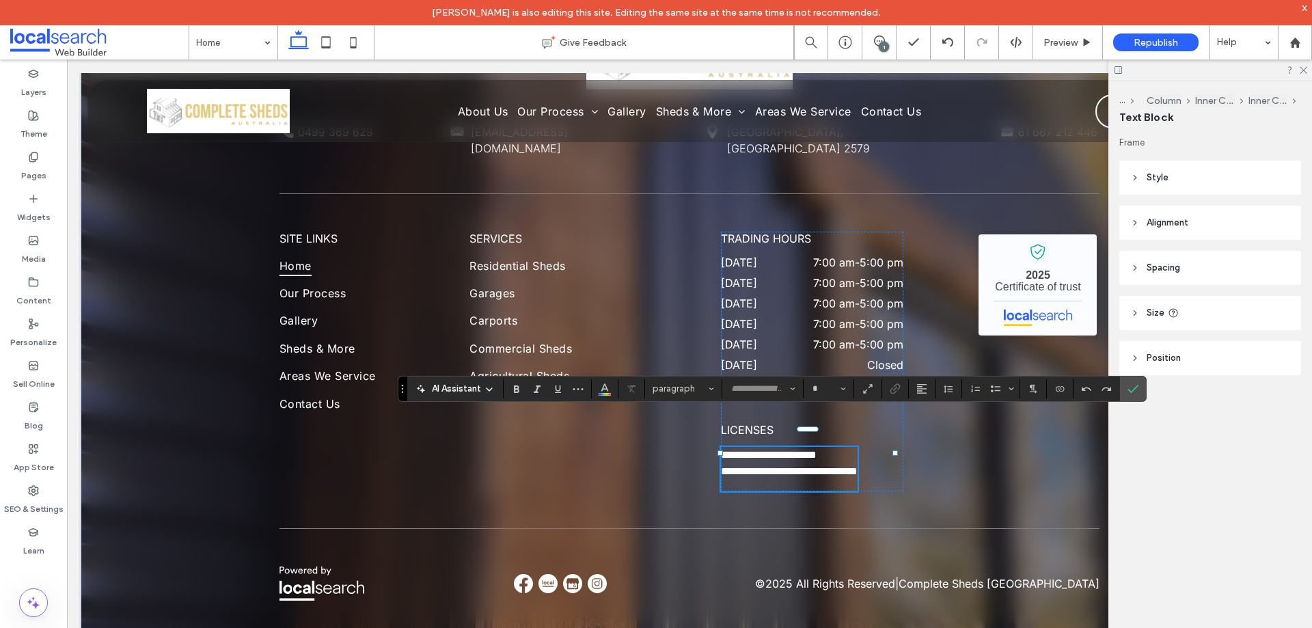
type input "*****"
type input "**"
click at [771, 480] on h6 at bounding box center [789, 486] width 137 height 12
click at [788, 480] on h6 at bounding box center [789, 486] width 137 height 12
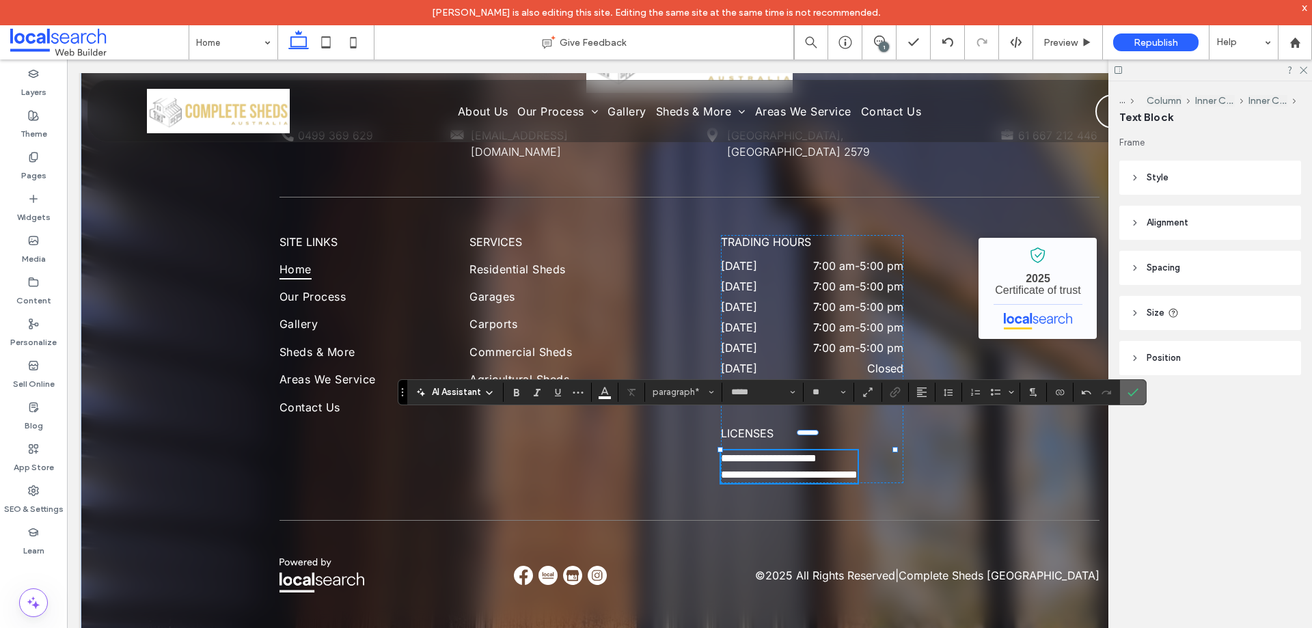
click at [1134, 385] on span "Confirm" at bounding box center [1131, 392] width 6 height 25
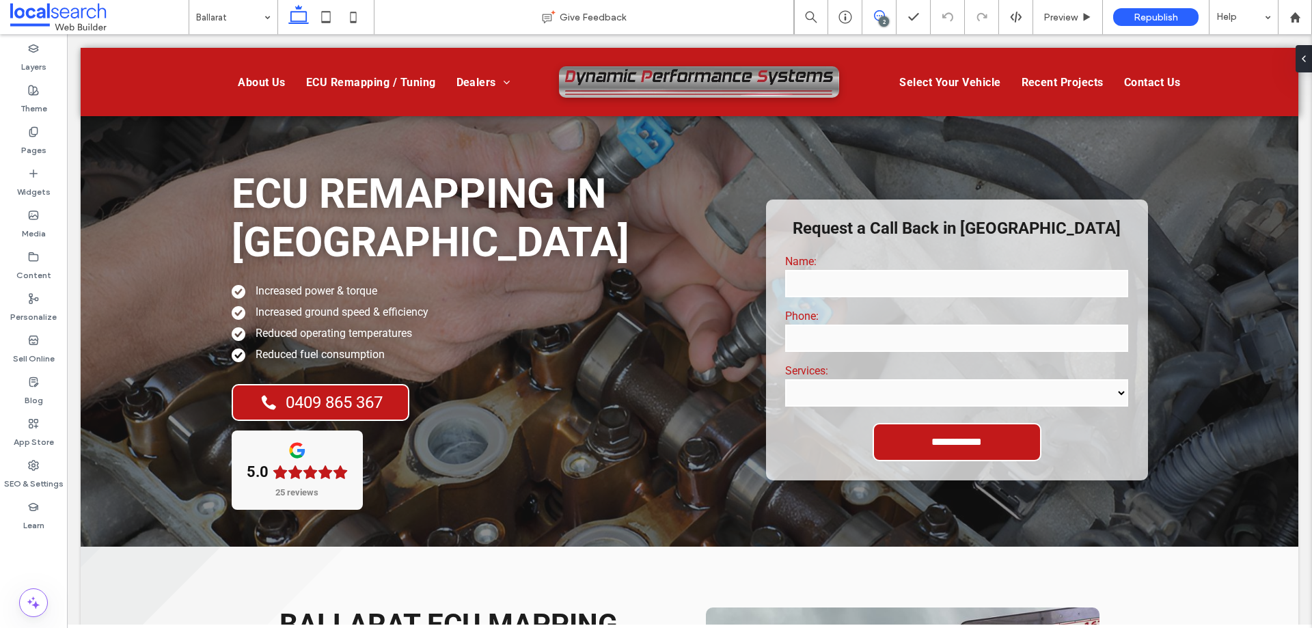
click at [867, 11] on span at bounding box center [879, 15] width 33 height 11
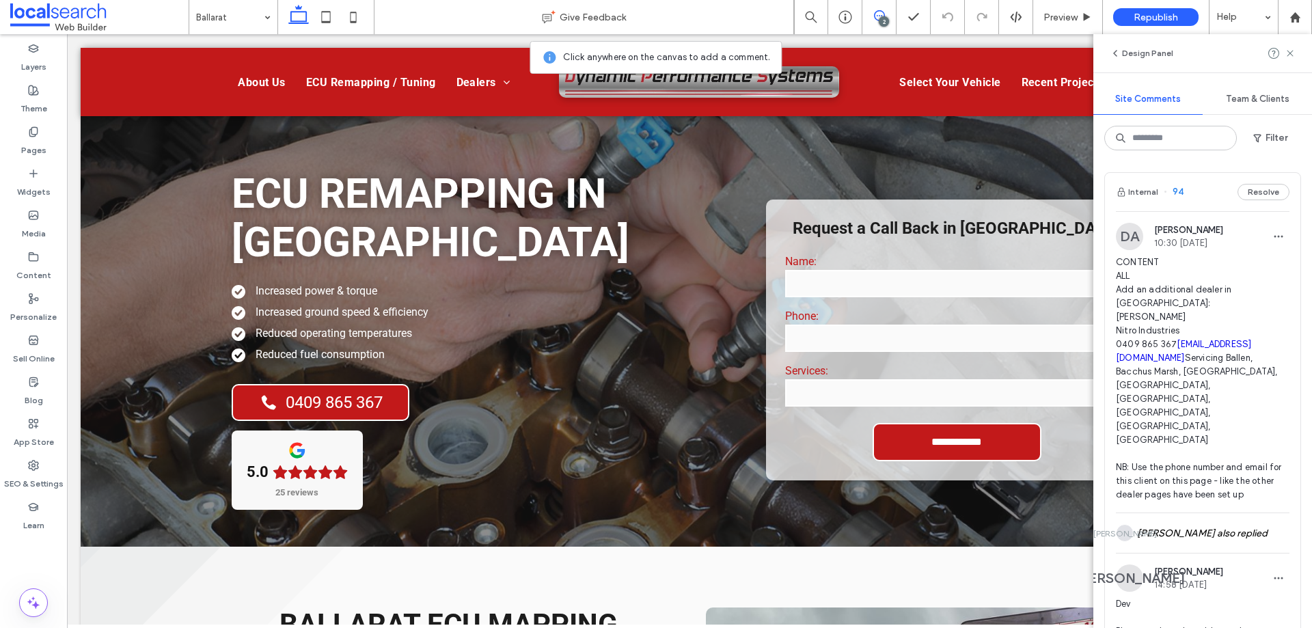
click at [880, 18] on div "2" at bounding box center [884, 21] width 10 height 10
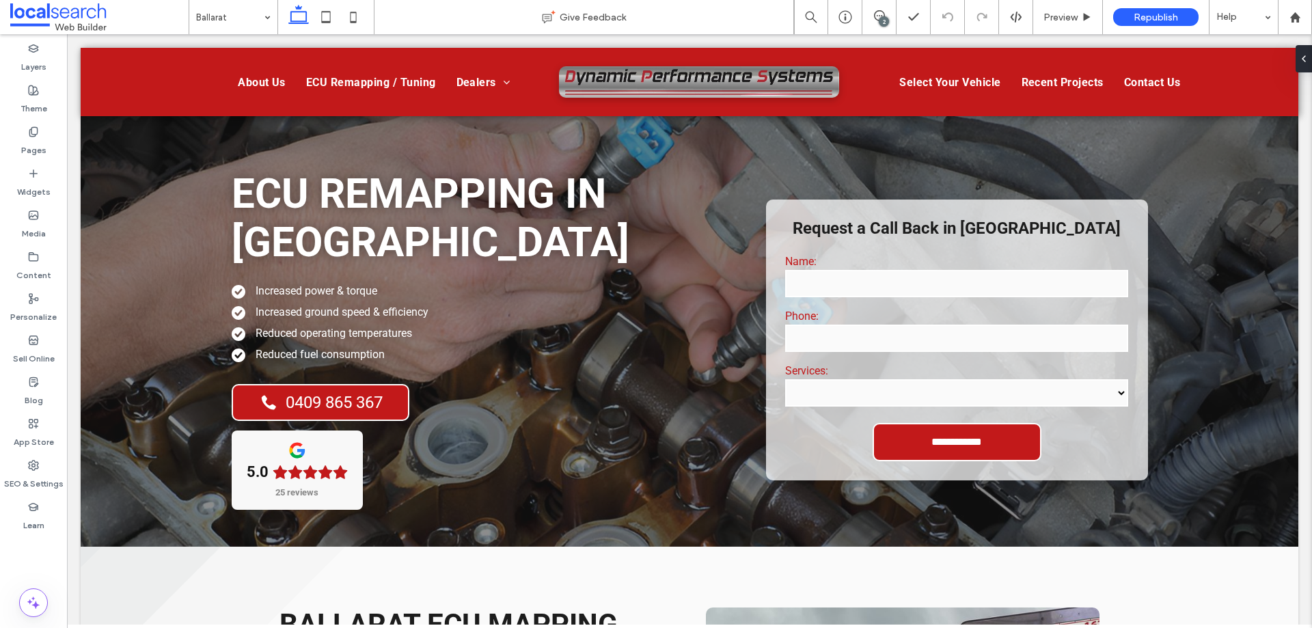
click at [879, 18] on div "2" at bounding box center [884, 21] width 10 height 10
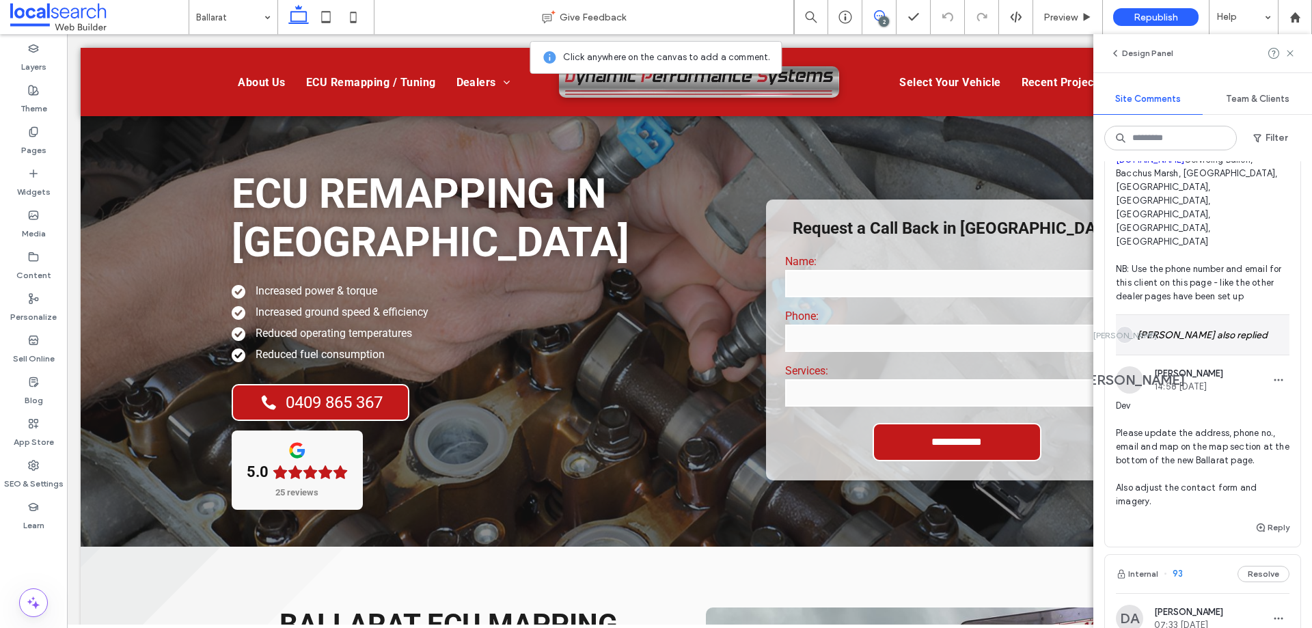
scroll to position [205, 0]
